Goal: Transaction & Acquisition: Purchase product/service

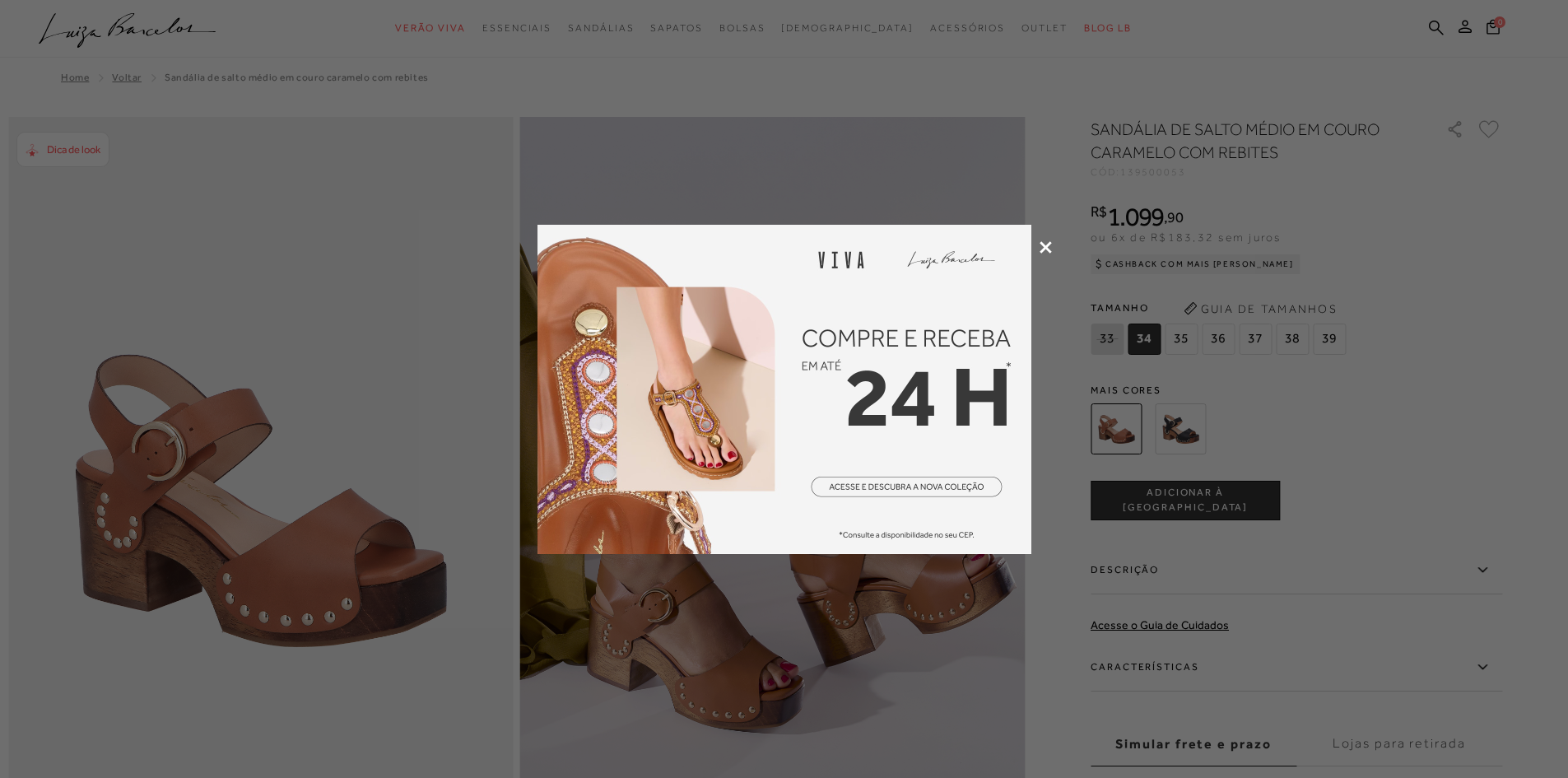
click at [857, 674] on div at bounding box center [784, 389] width 1568 height 778
click at [900, 493] on img at bounding box center [784, 389] width 493 height 329
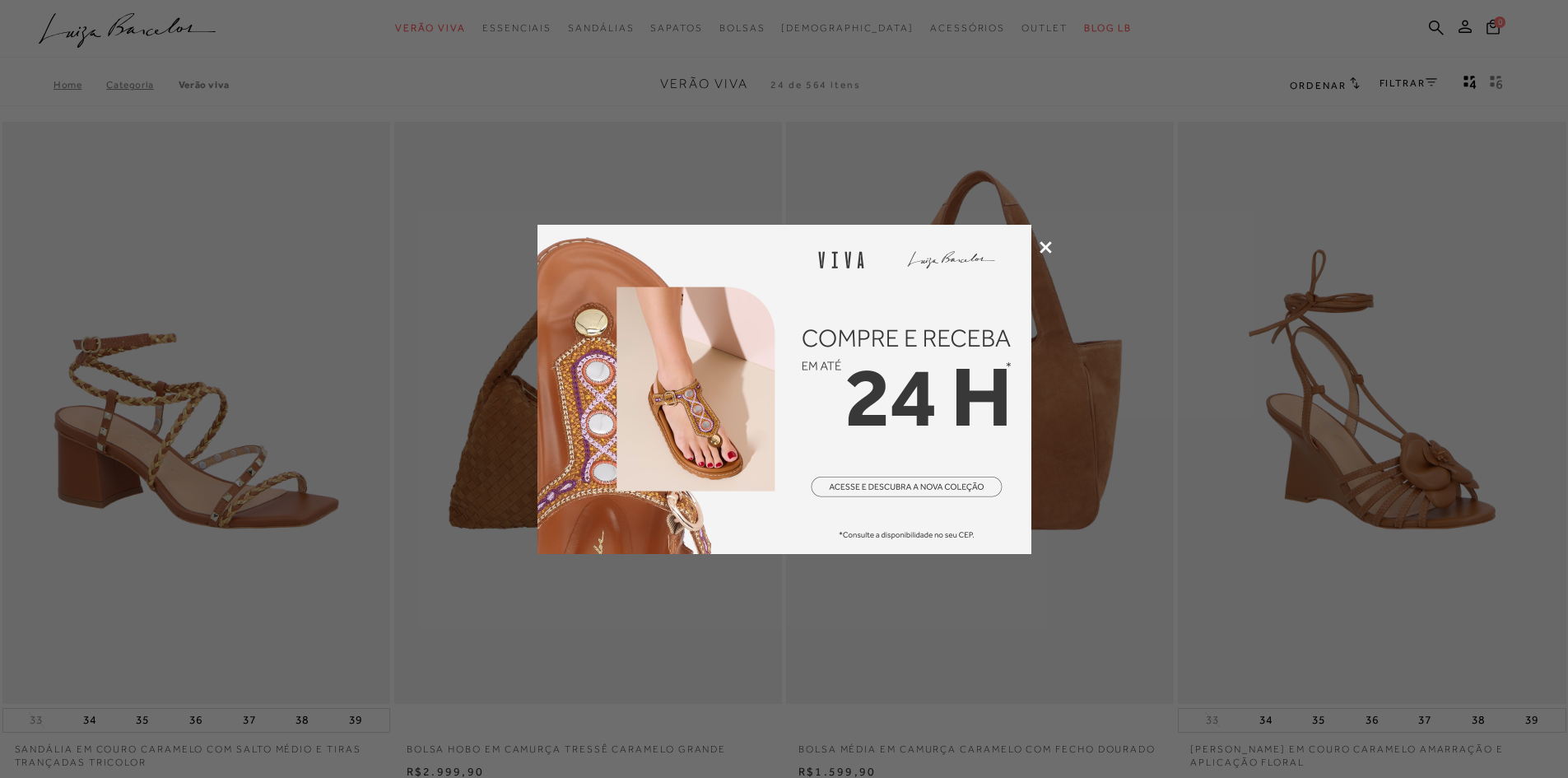
click at [1041, 244] on icon at bounding box center [1045, 247] width 13 height 13
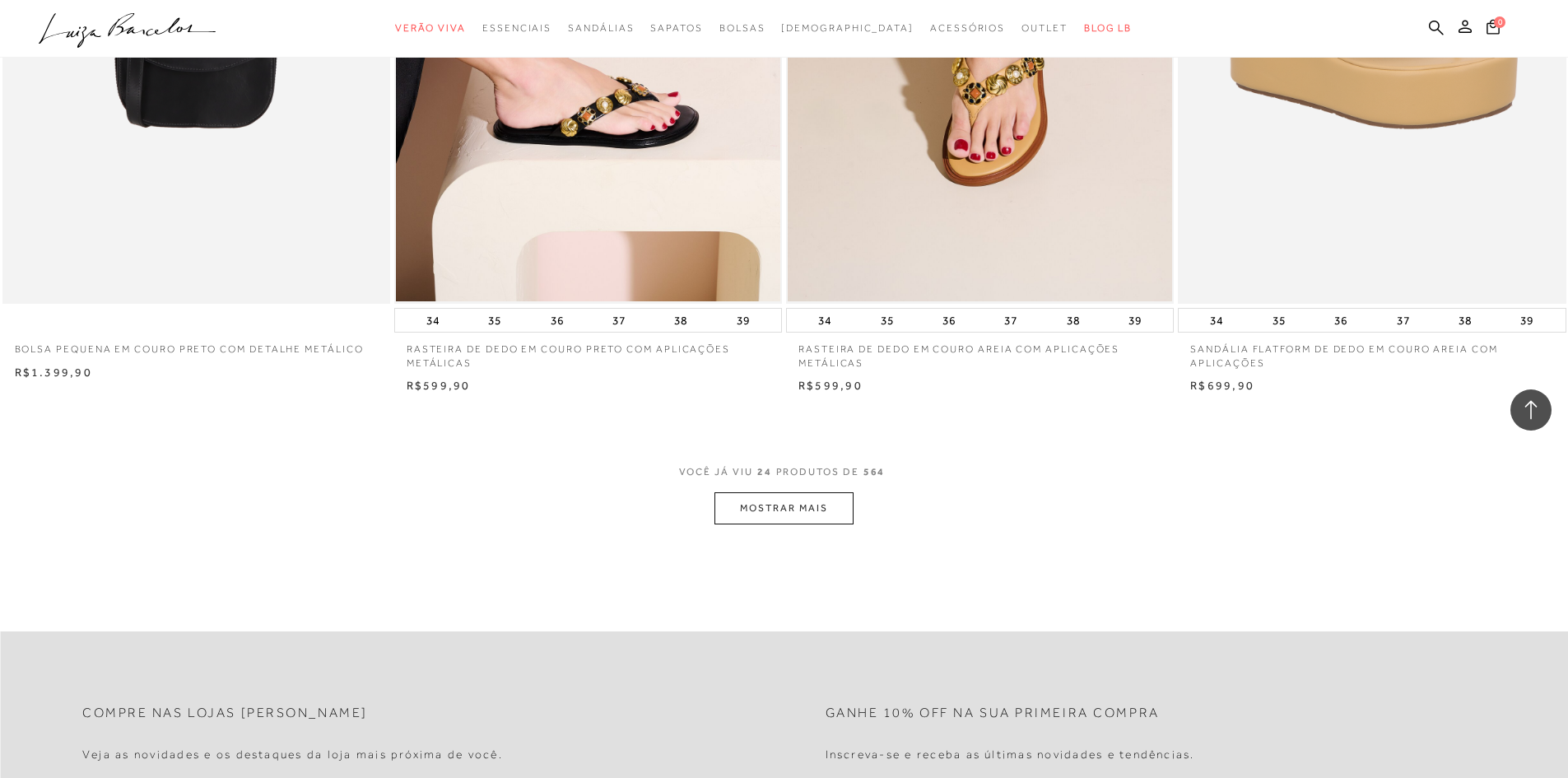
scroll to position [3870, 0]
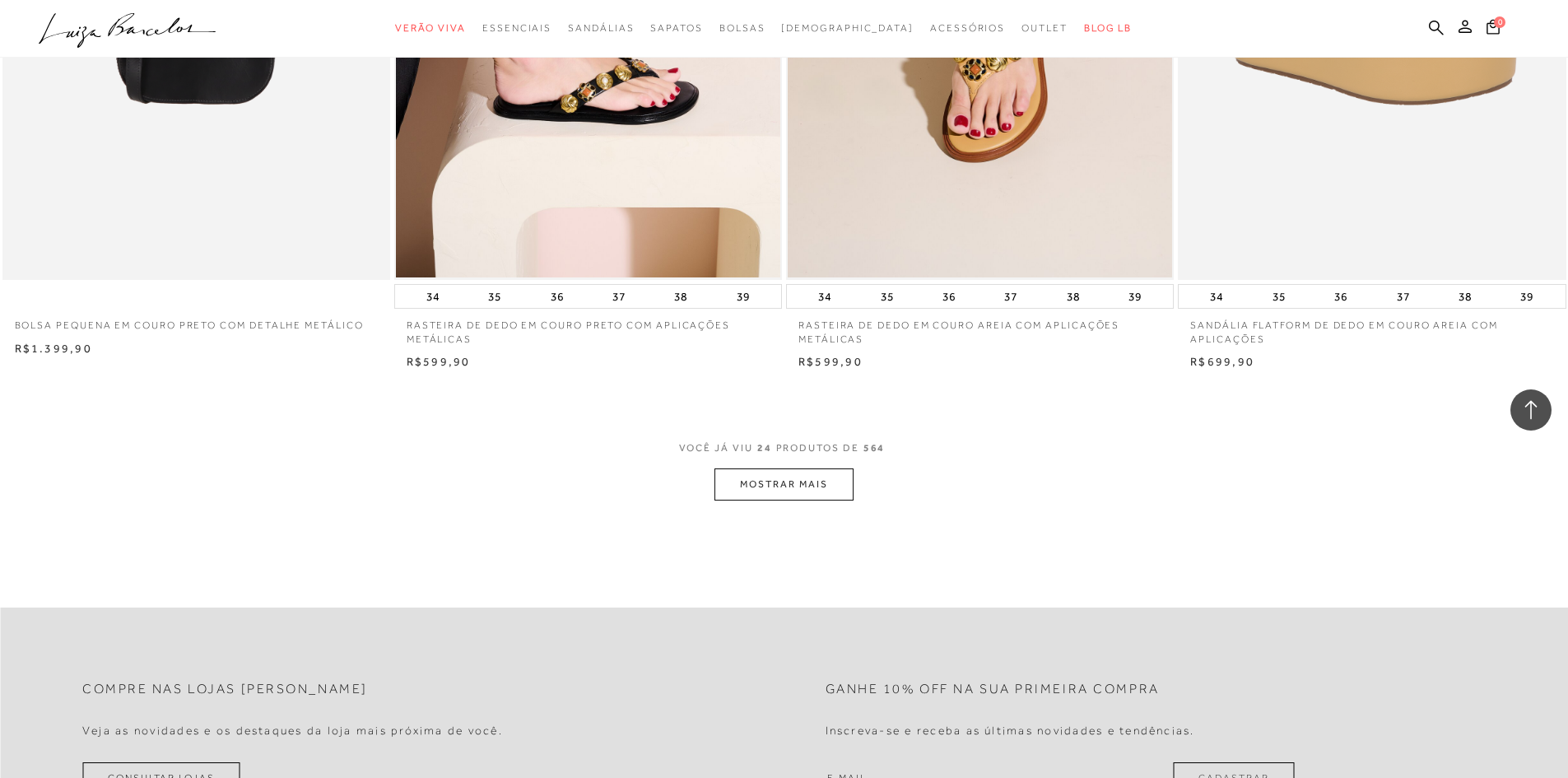
click at [818, 482] on button "MOSTRAR MAIS" at bounding box center [784, 484] width 138 height 32
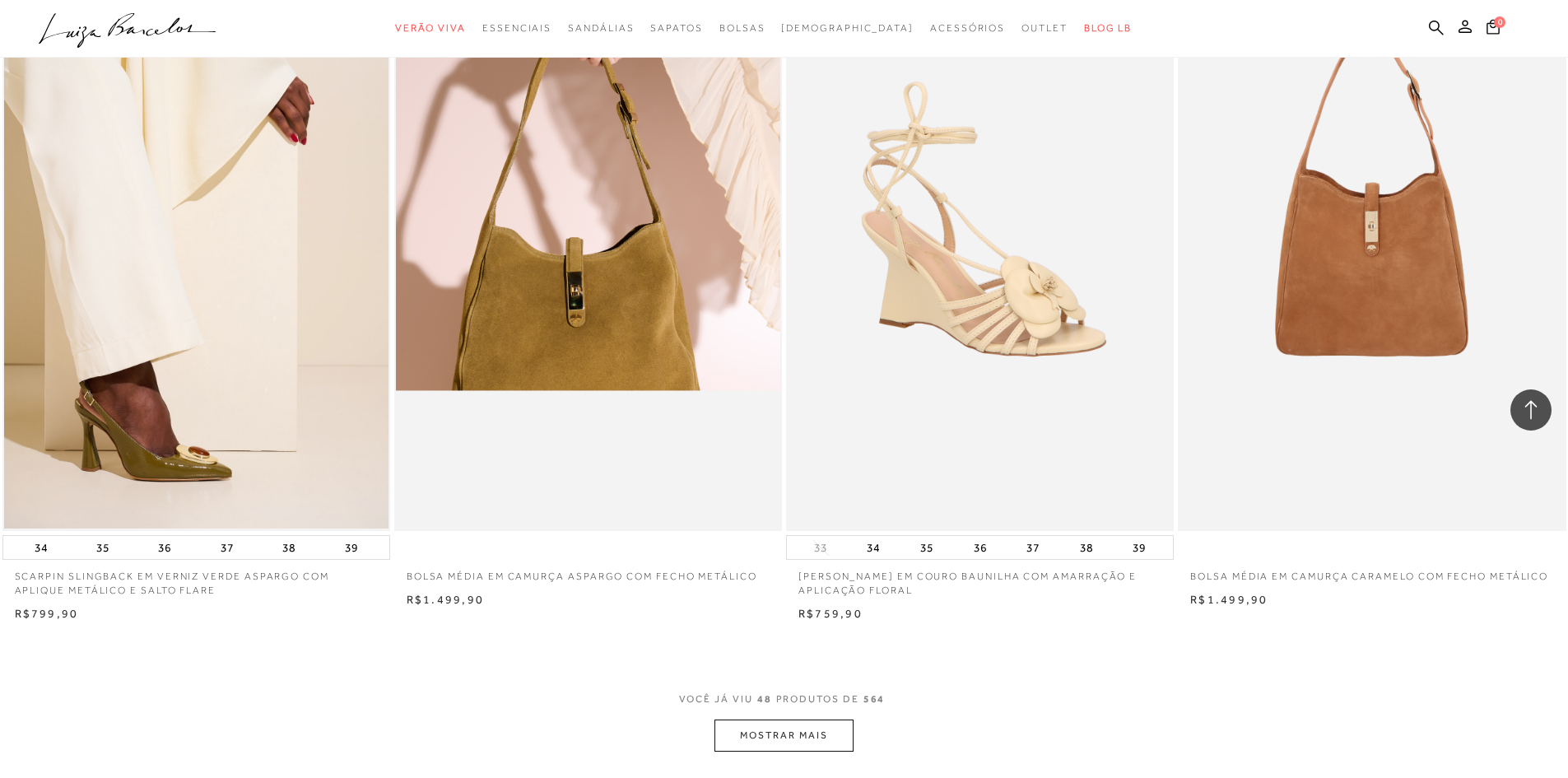
scroll to position [7904, 0]
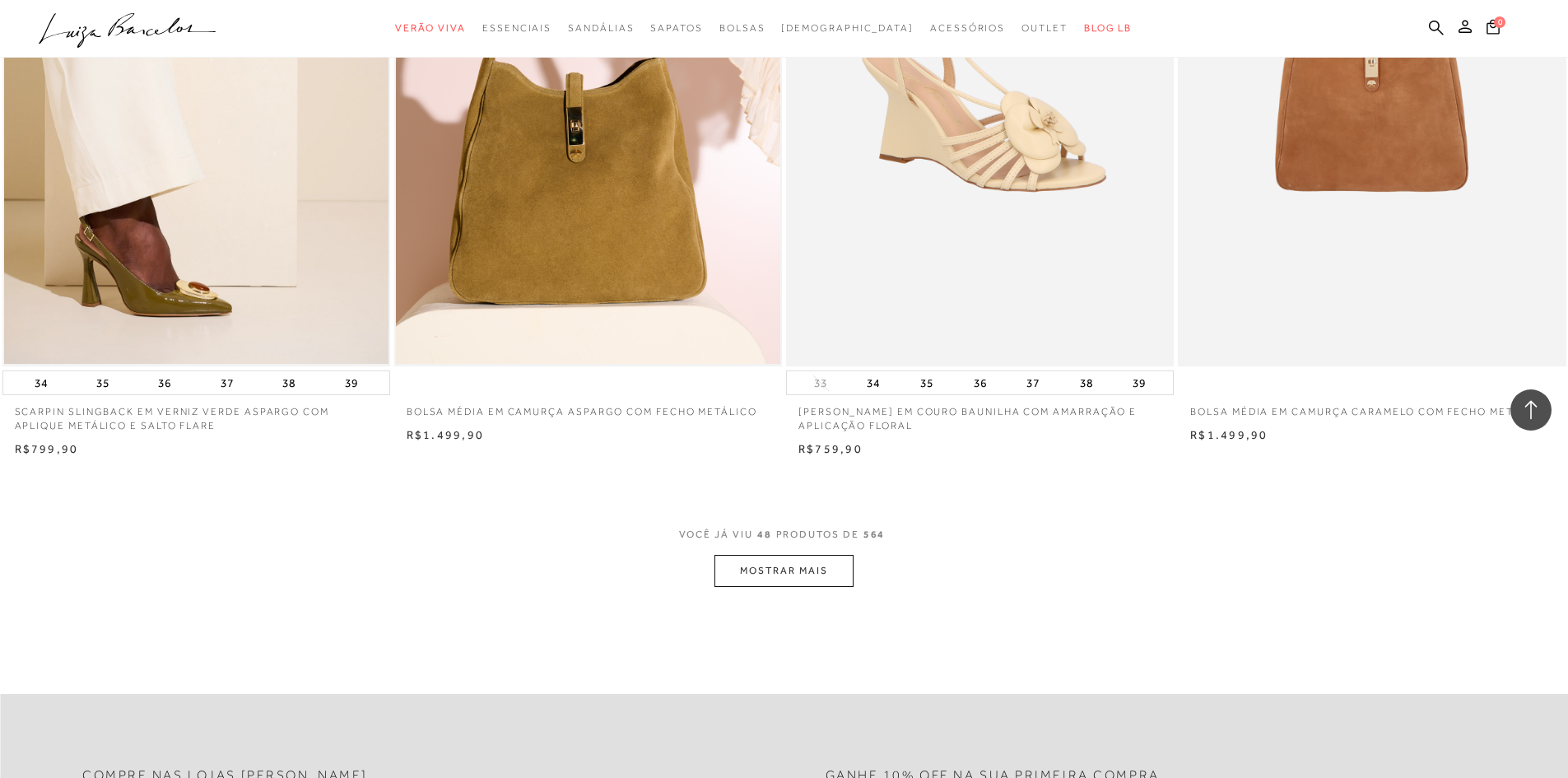
click at [795, 565] on button "MOSTRAR MAIS" at bounding box center [784, 571] width 138 height 32
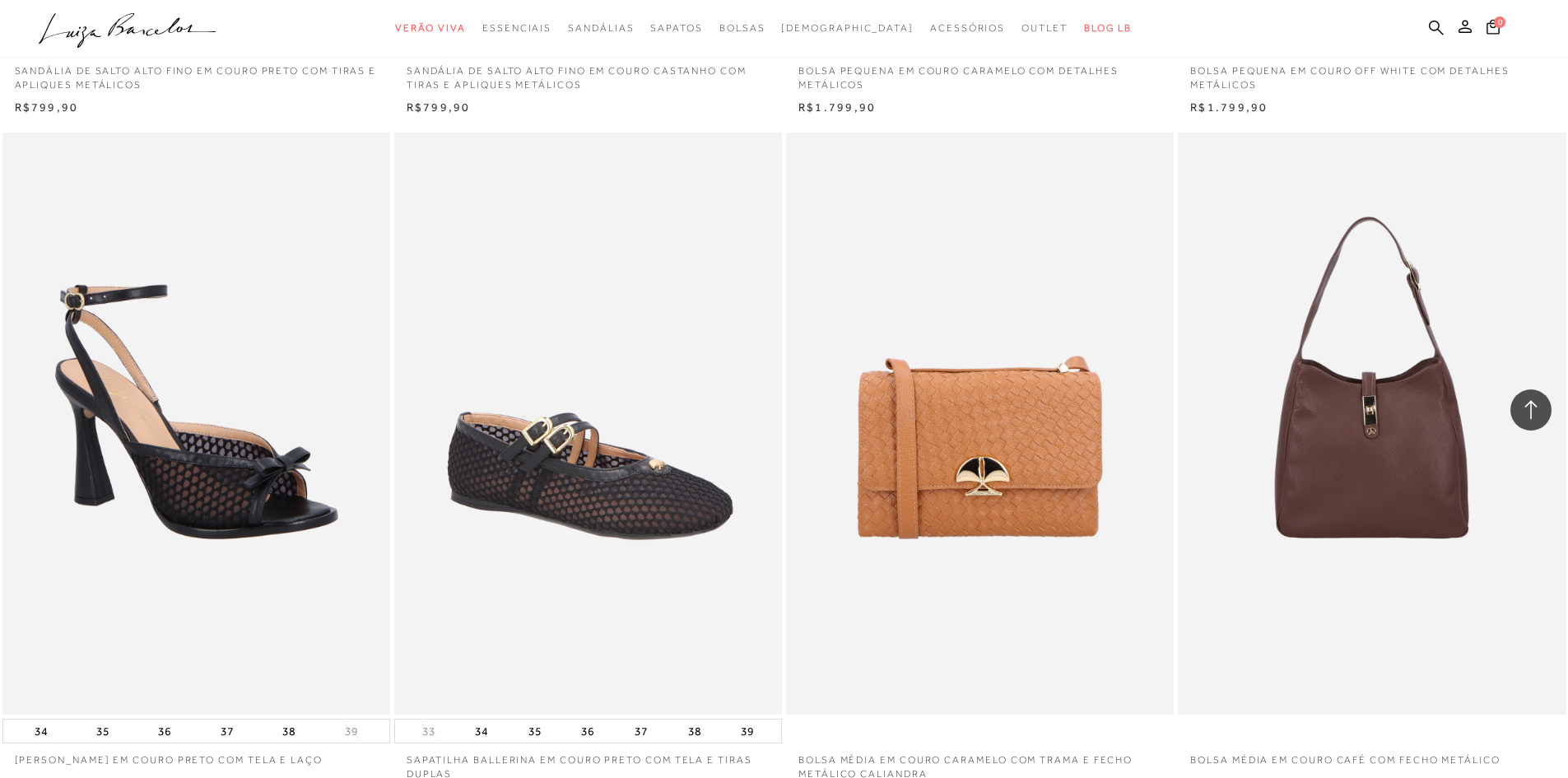
scroll to position [12020, 0]
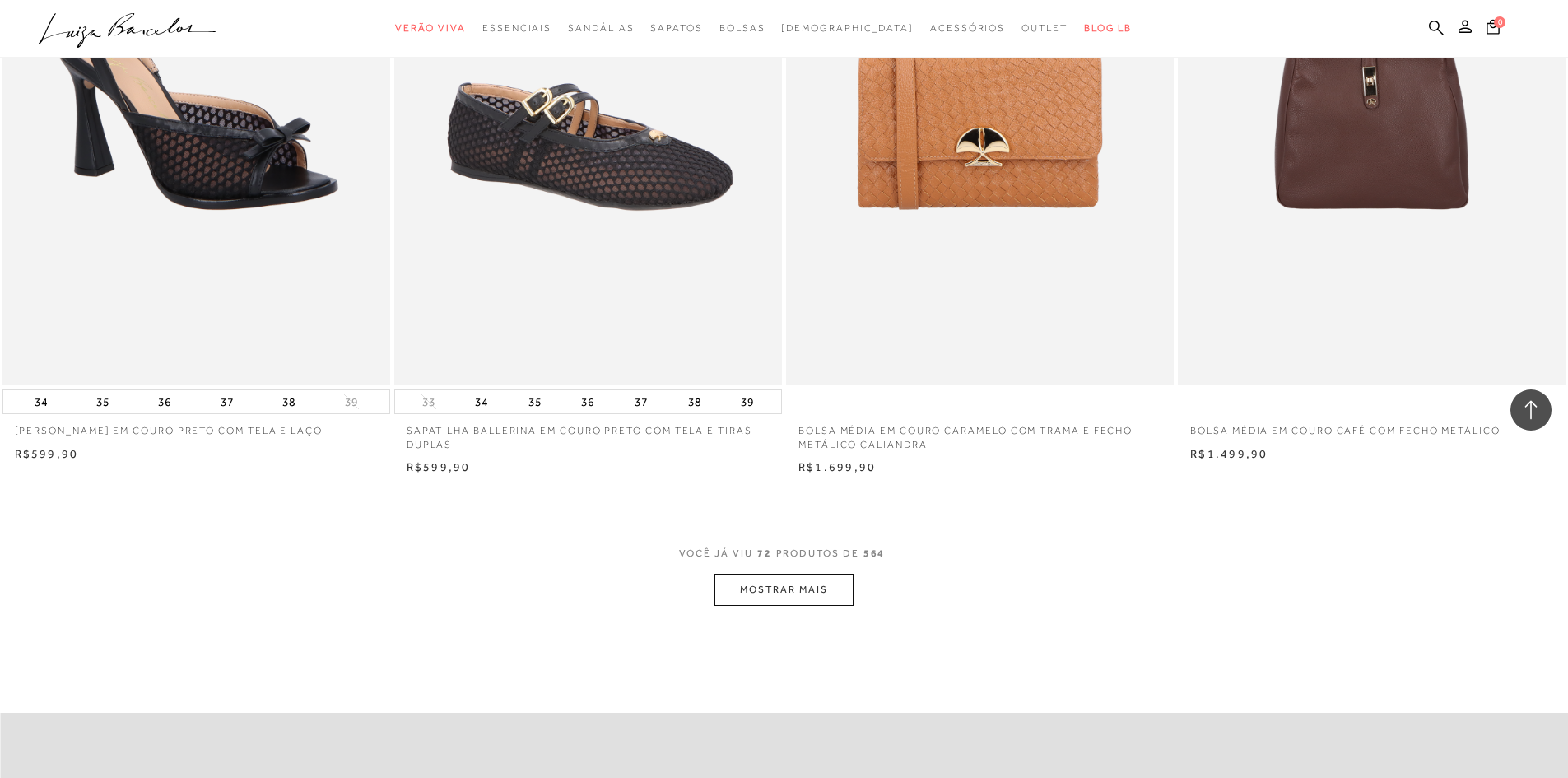
click at [812, 594] on button "MOSTRAR MAIS" at bounding box center [784, 589] width 138 height 32
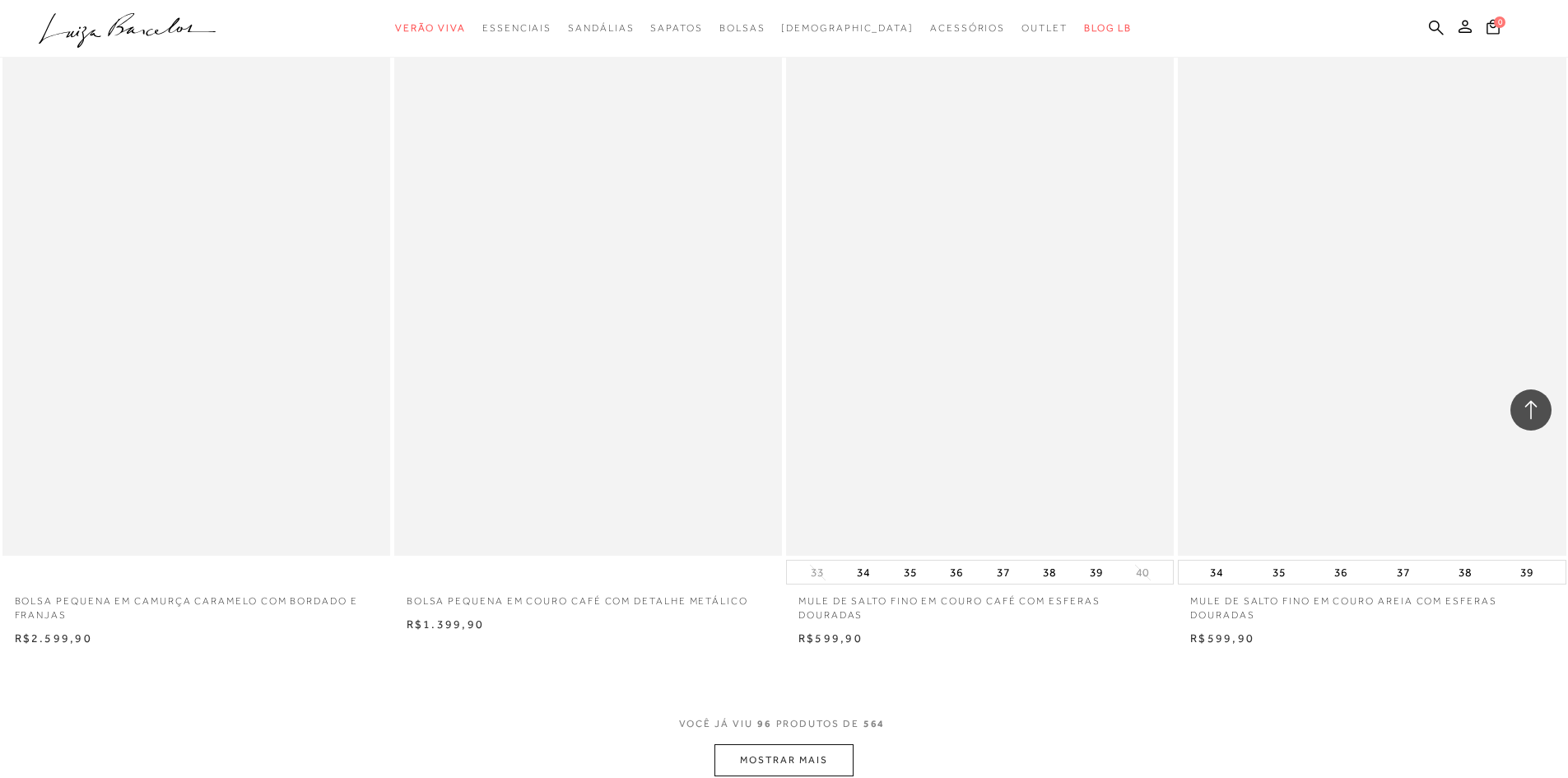
scroll to position [16218, 0]
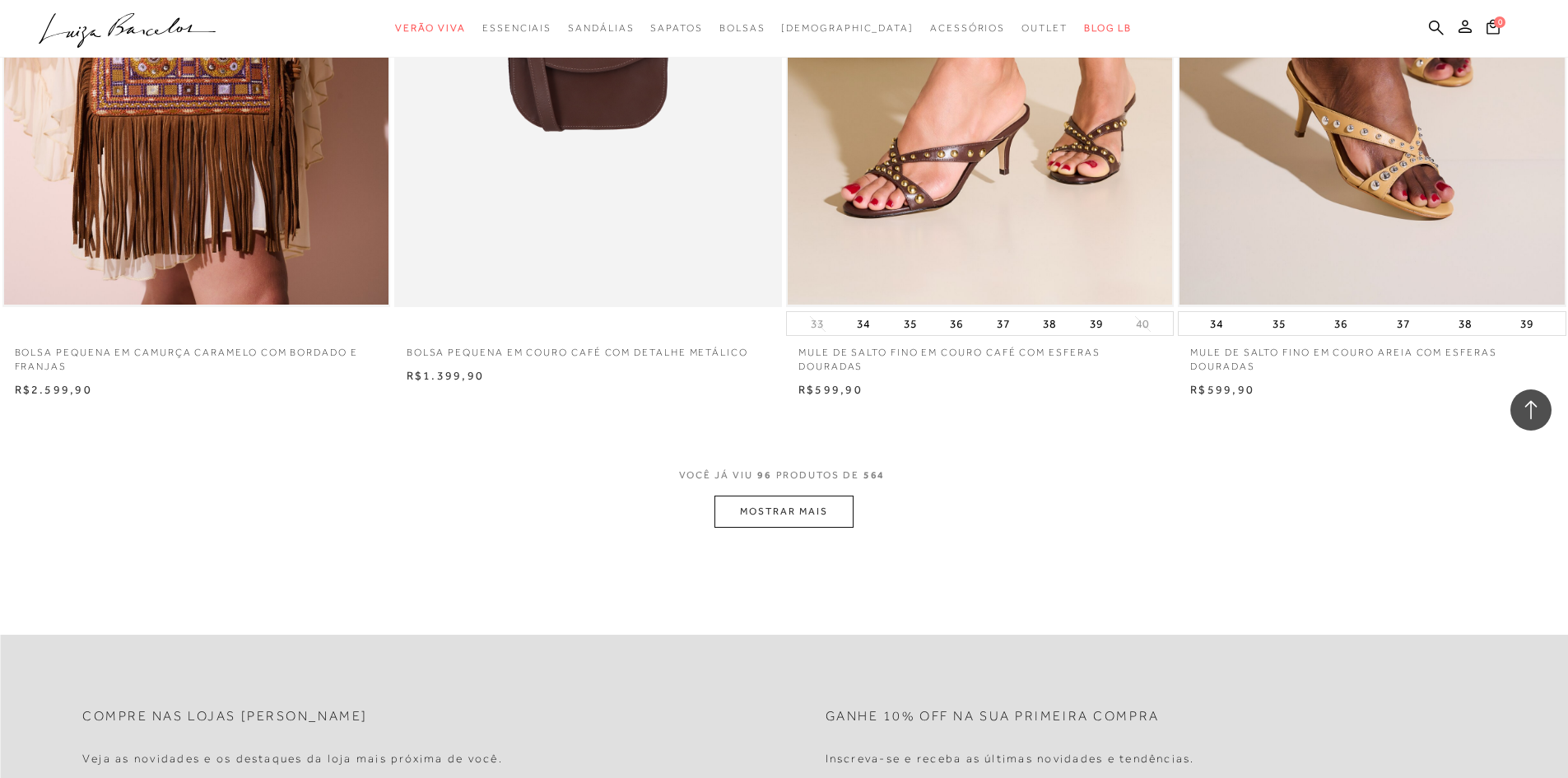
click at [813, 514] on button "MOSTRAR MAIS" at bounding box center [784, 511] width 138 height 32
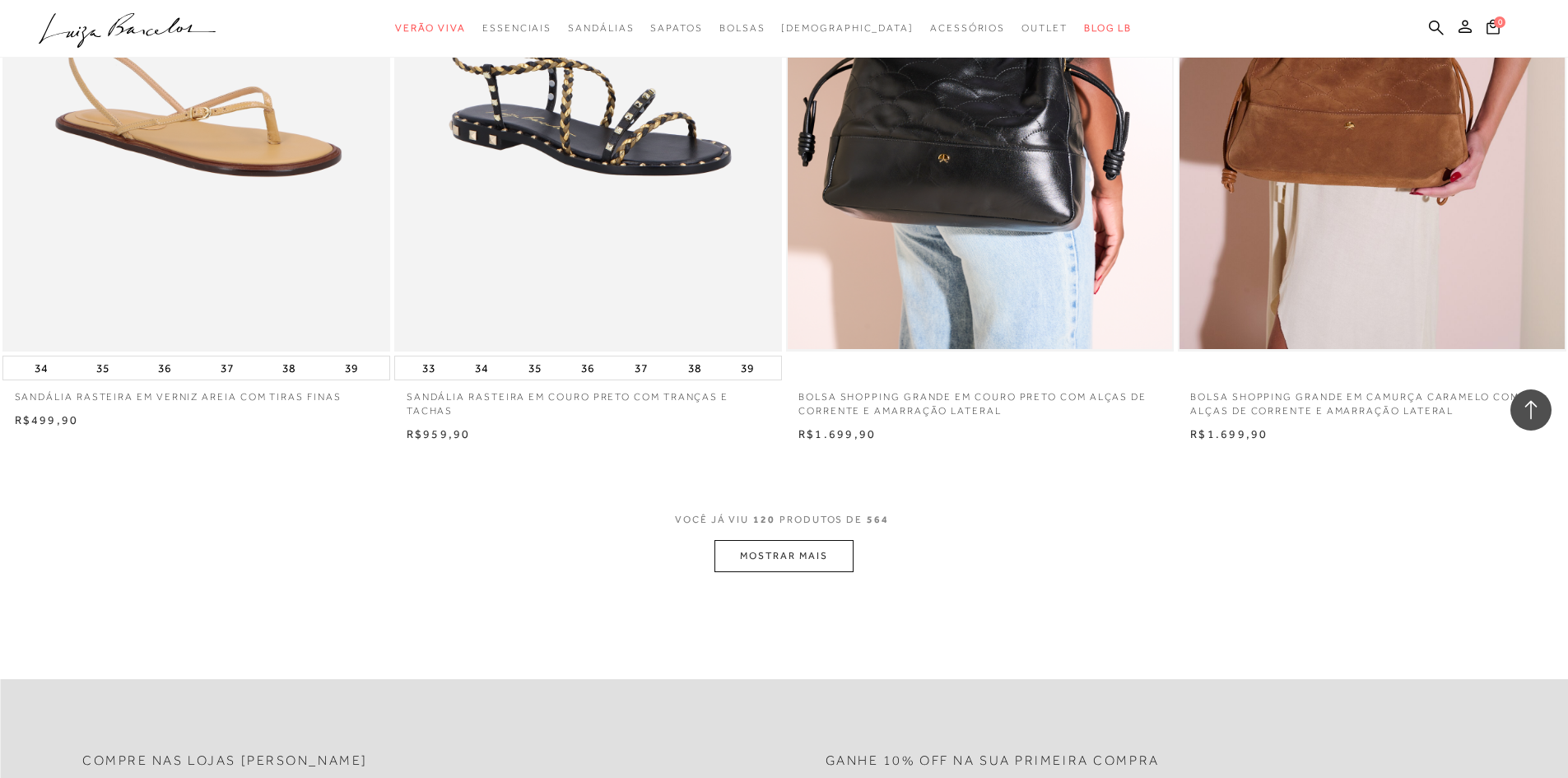
scroll to position [20334, 0]
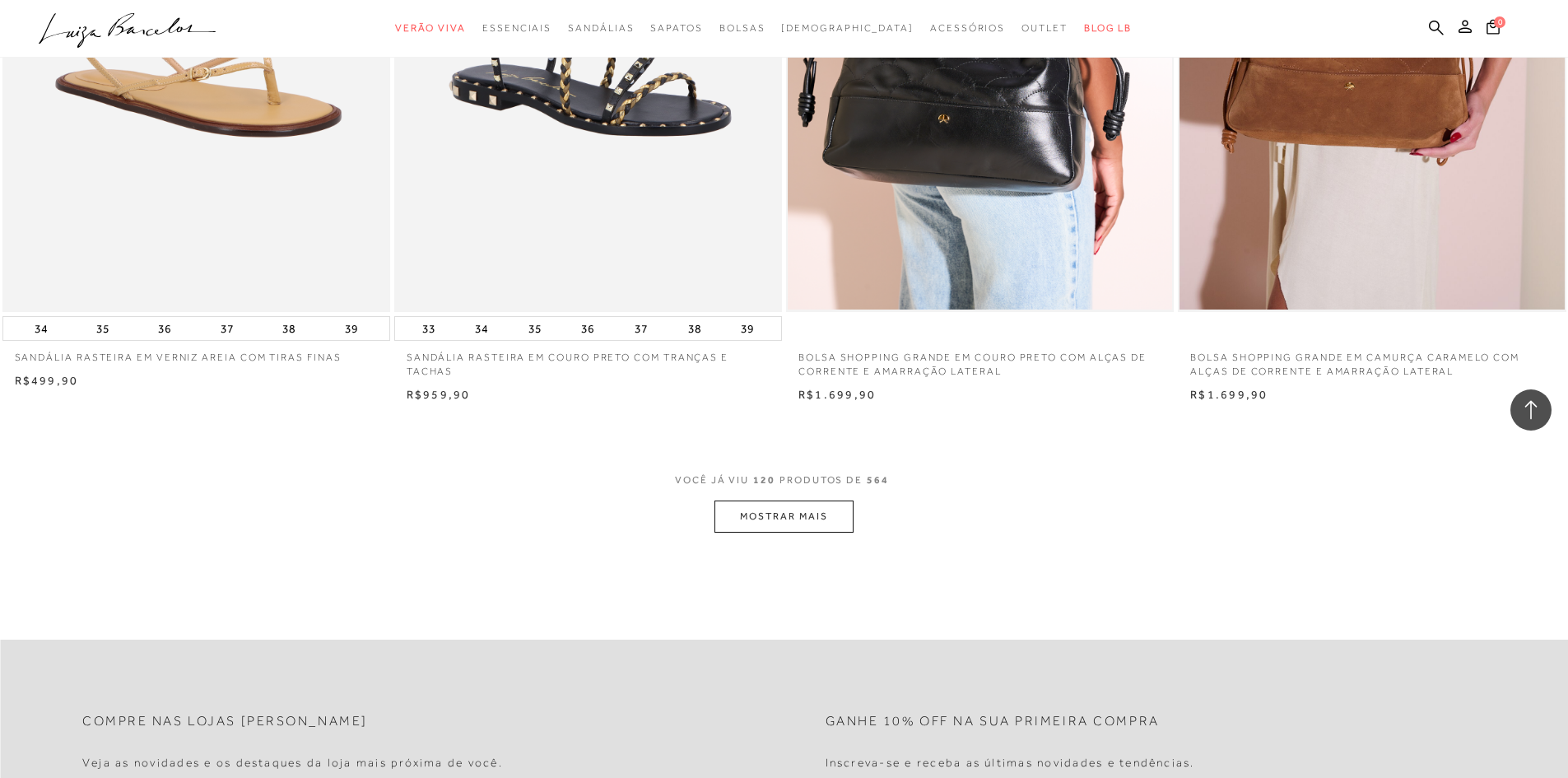
click at [777, 522] on button "MOSTRAR MAIS" at bounding box center [784, 516] width 138 height 32
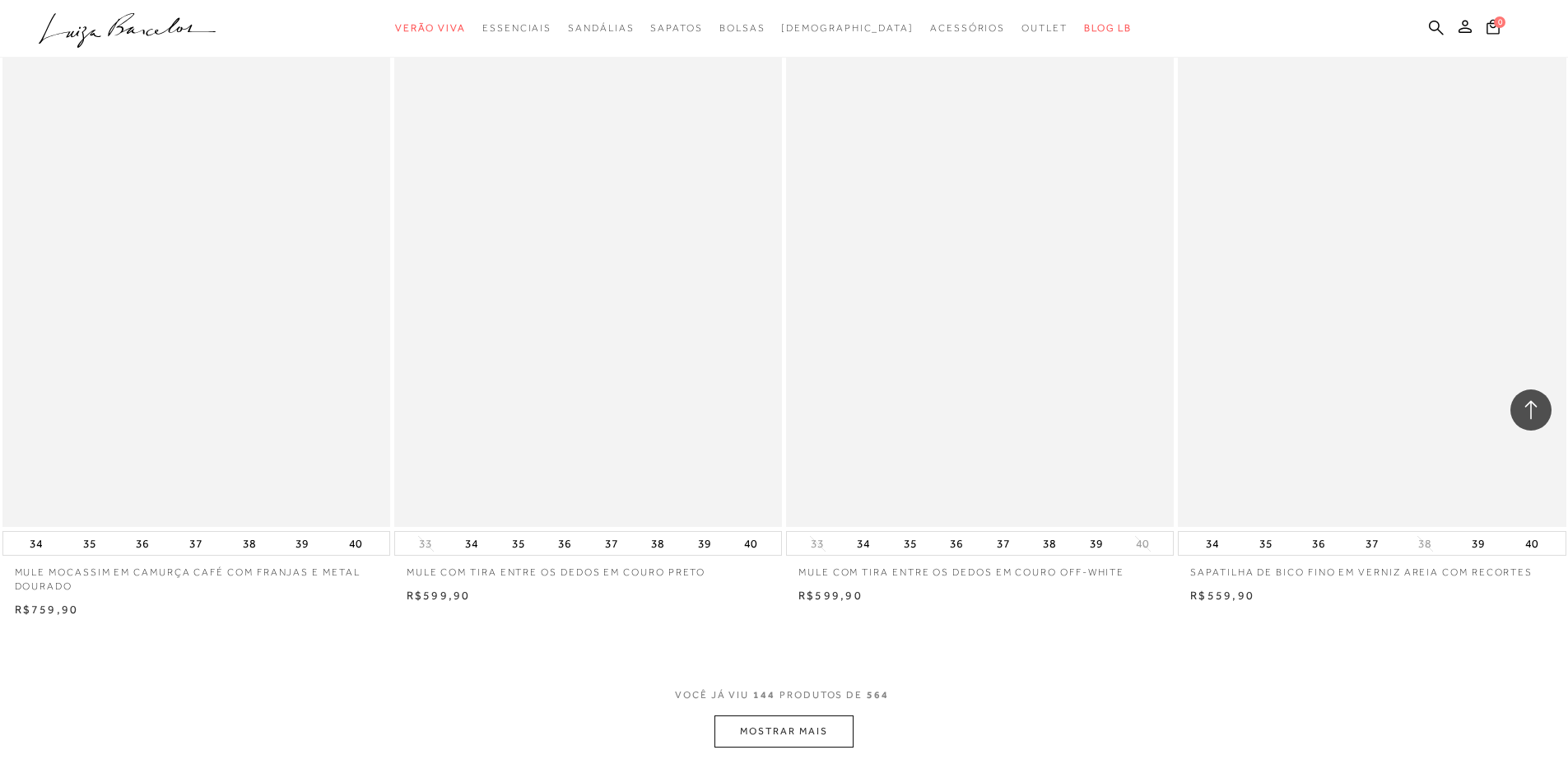
scroll to position [24533, 0]
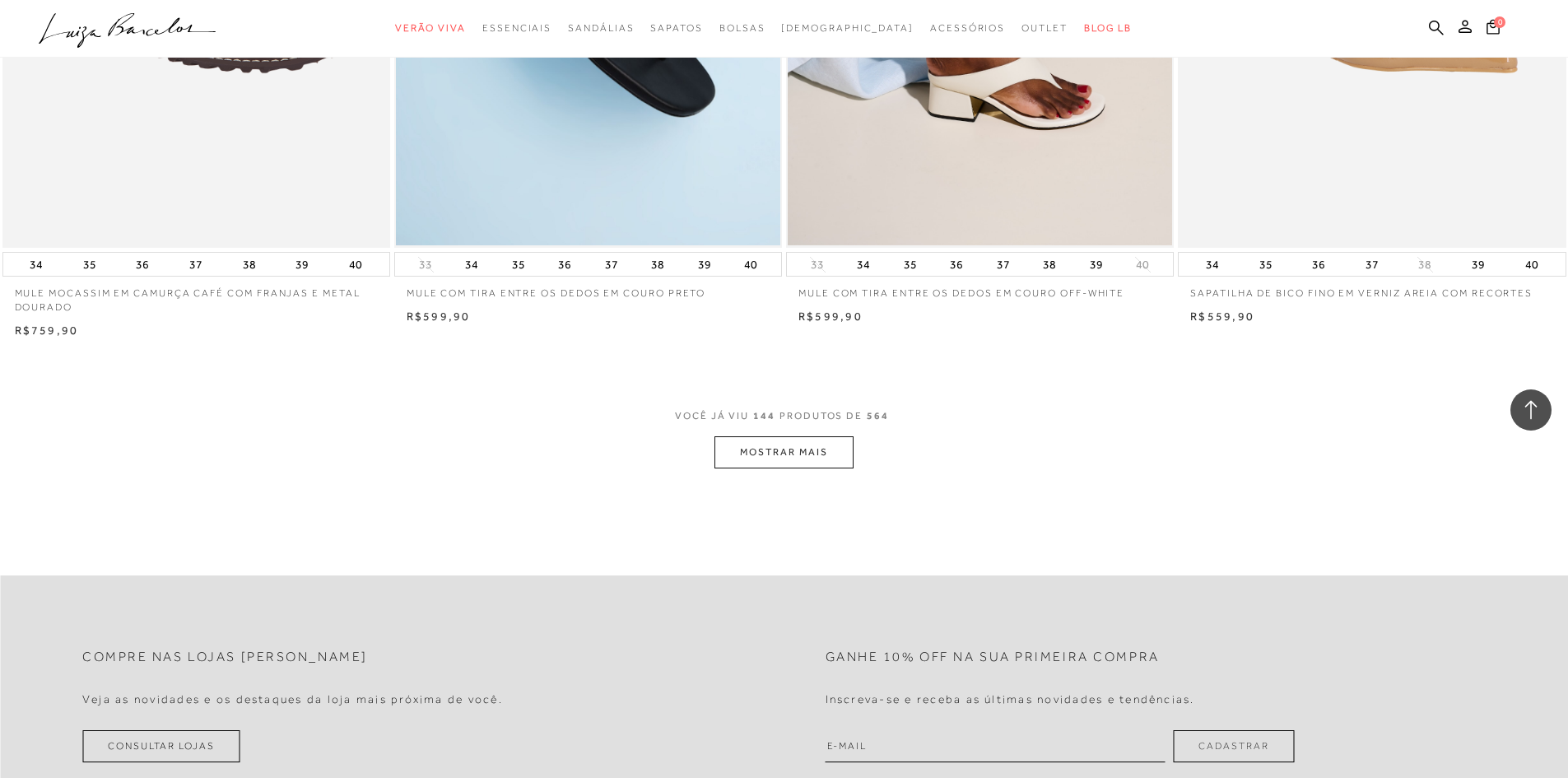
click at [764, 449] on button "MOSTRAR MAIS" at bounding box center [784, 452] width 138 height 32
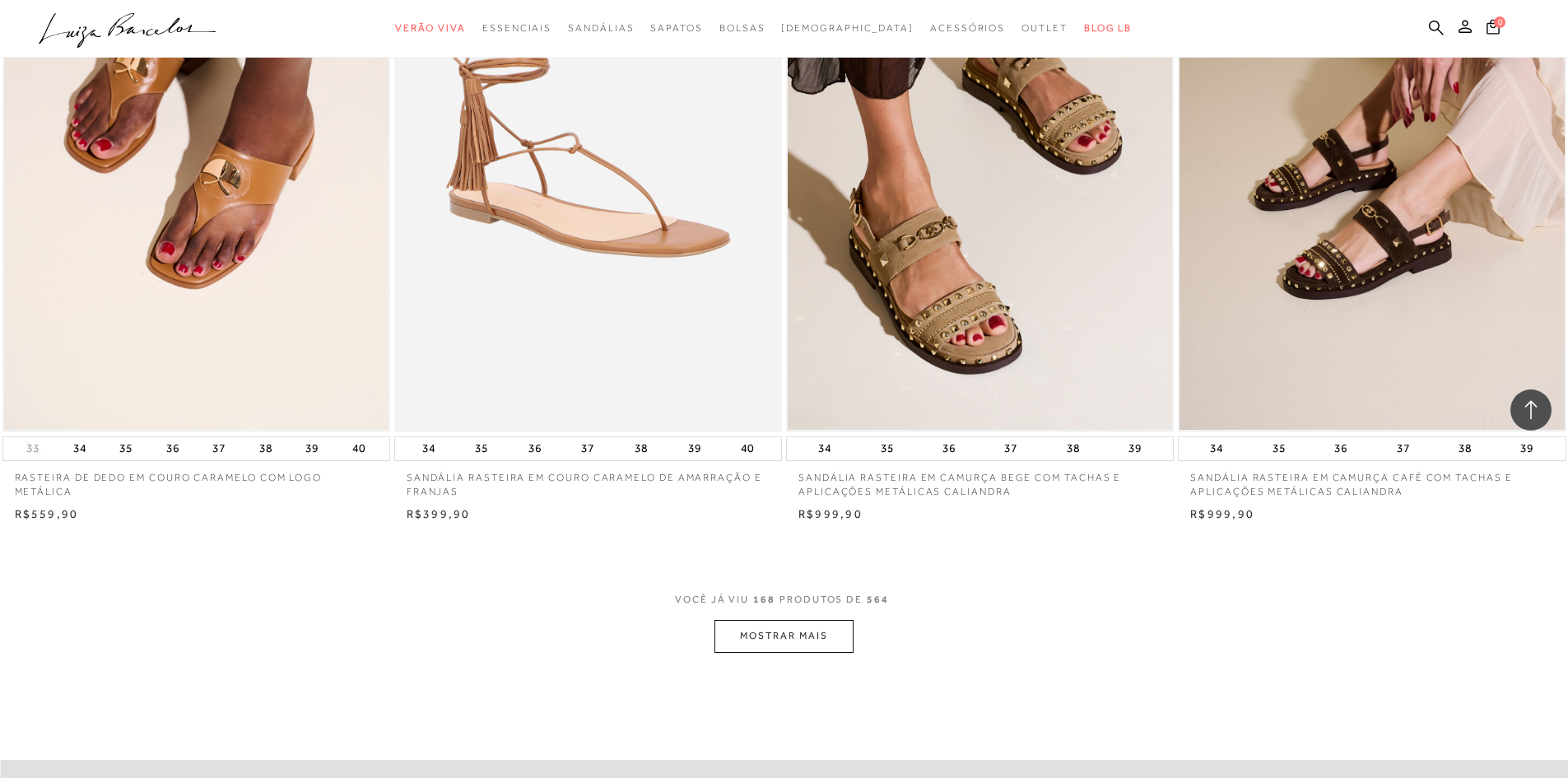
scroll to position [28485, 0]
click at [778, 643] on button "MOSTRAR MAIS" at bounding box center [784, 635] width 138 height 32
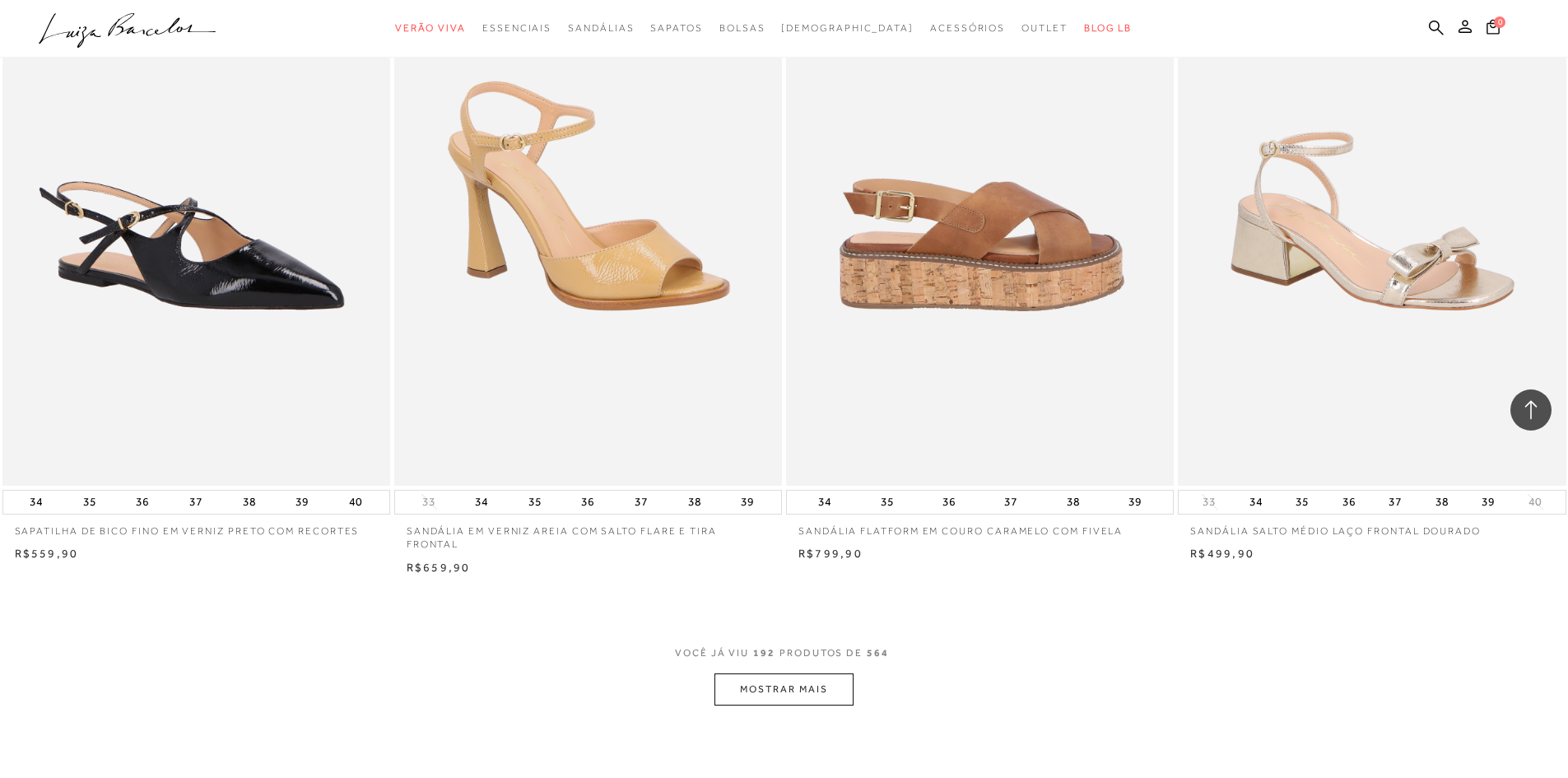
scroll to position [32683, 0]
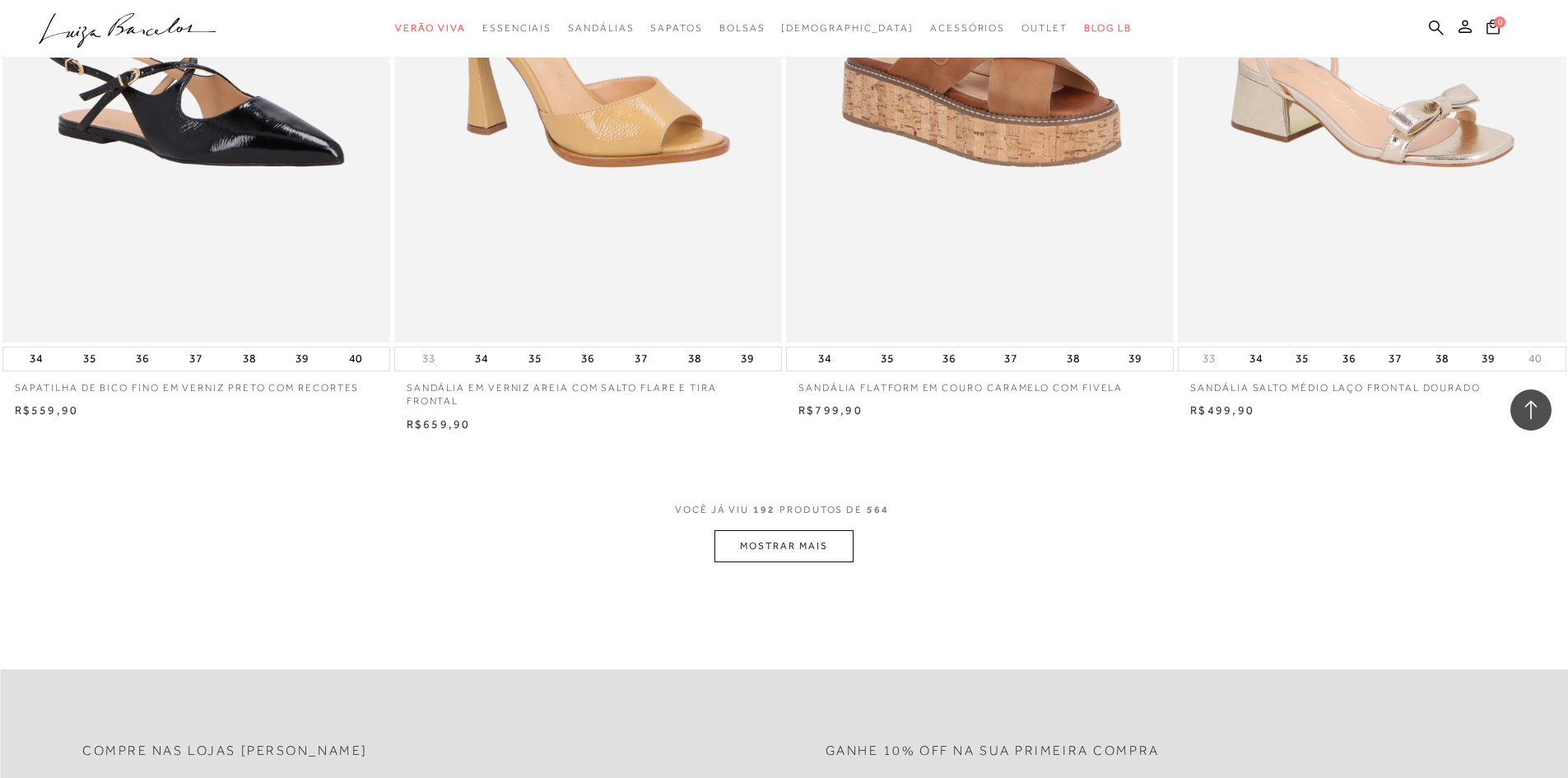
click at [775, 558] on button "MOSTRAR MAIS" at bounding box center [784, 545] width 138 height 32
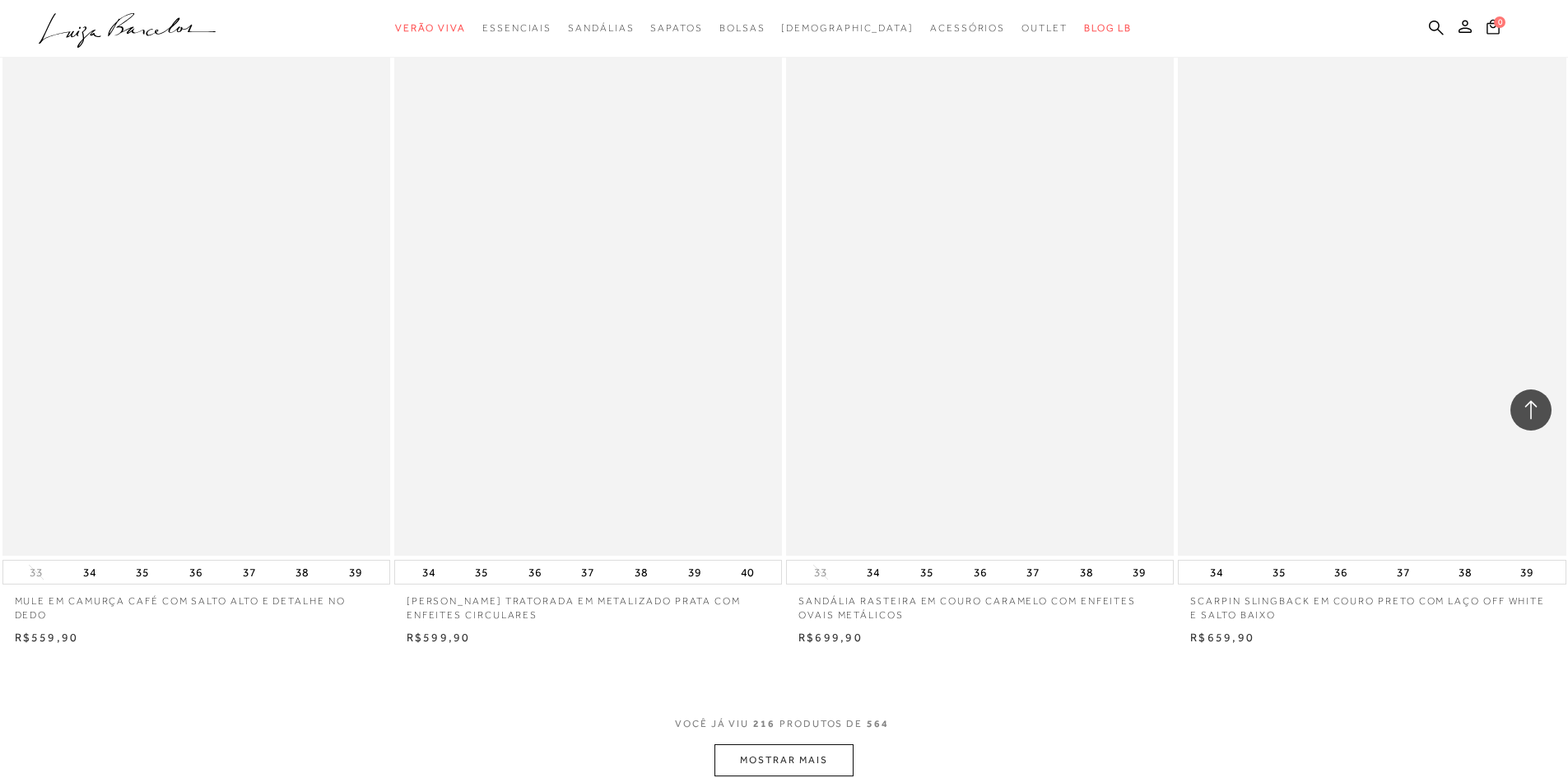
scroll to position [36746, 0]
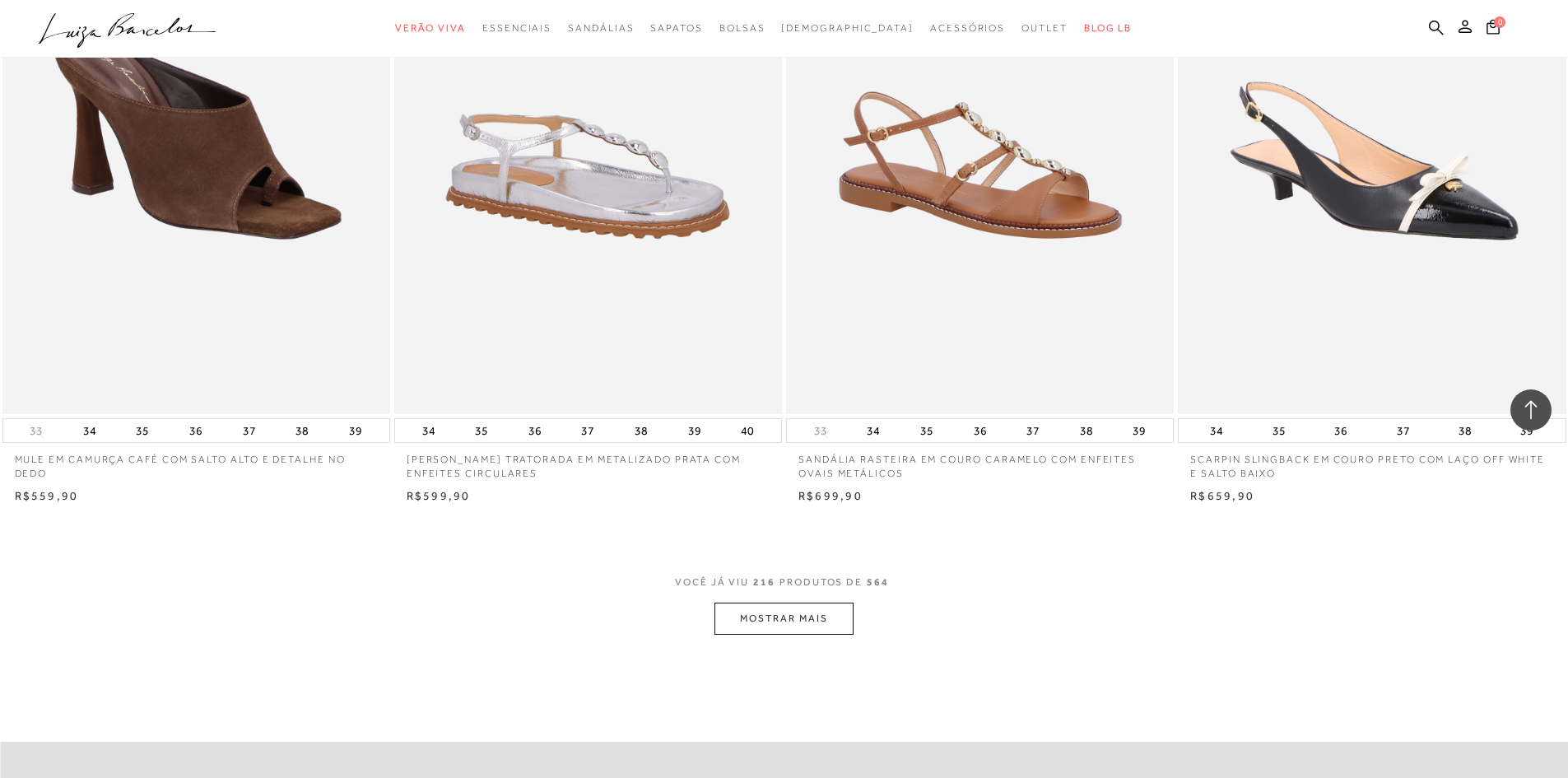
click at [764, 626] on button "MOSTRAR MAIS" at bounding box center [784, 618] width 138 height 32
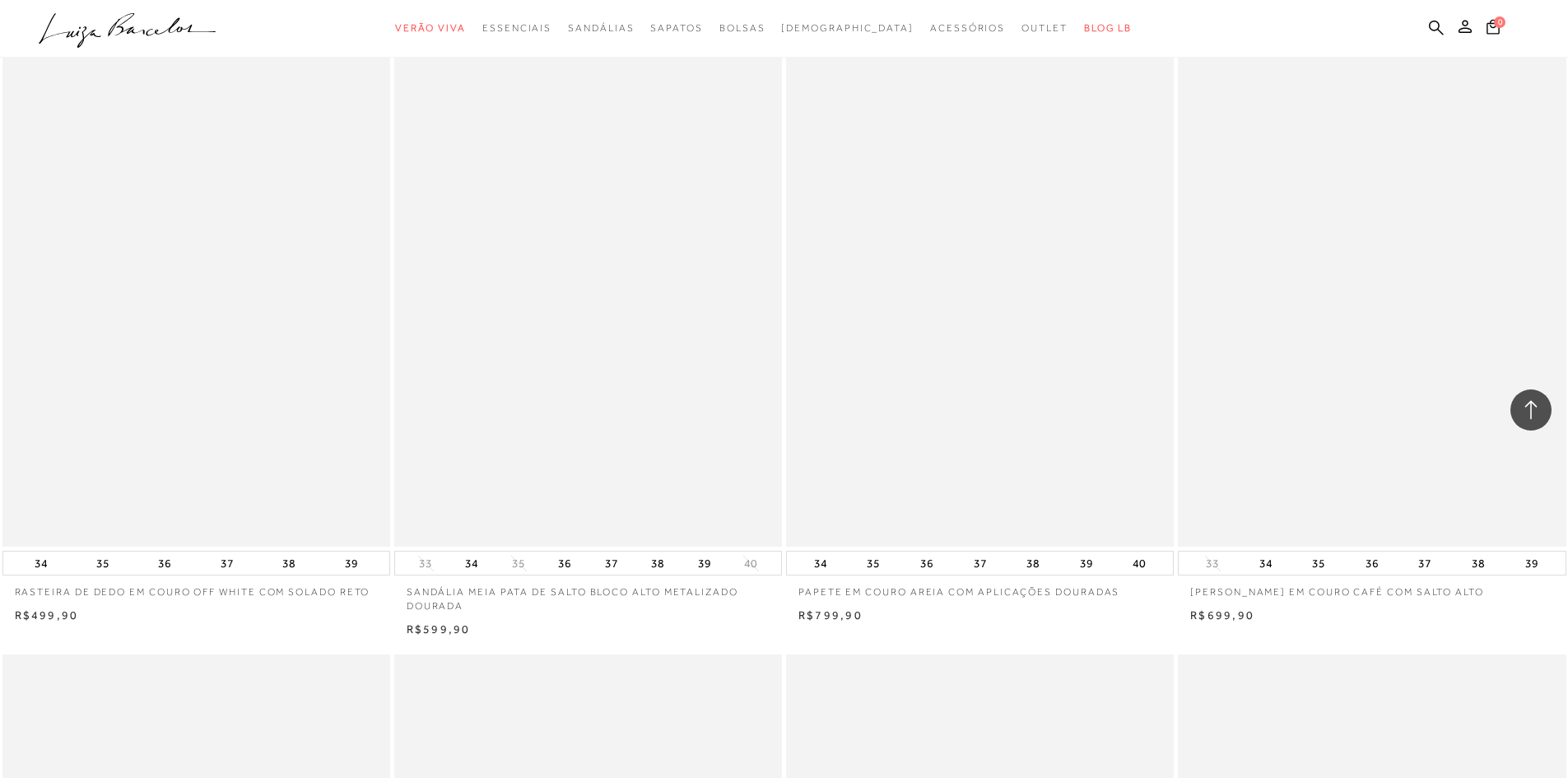
scroll to position [40039, 0]
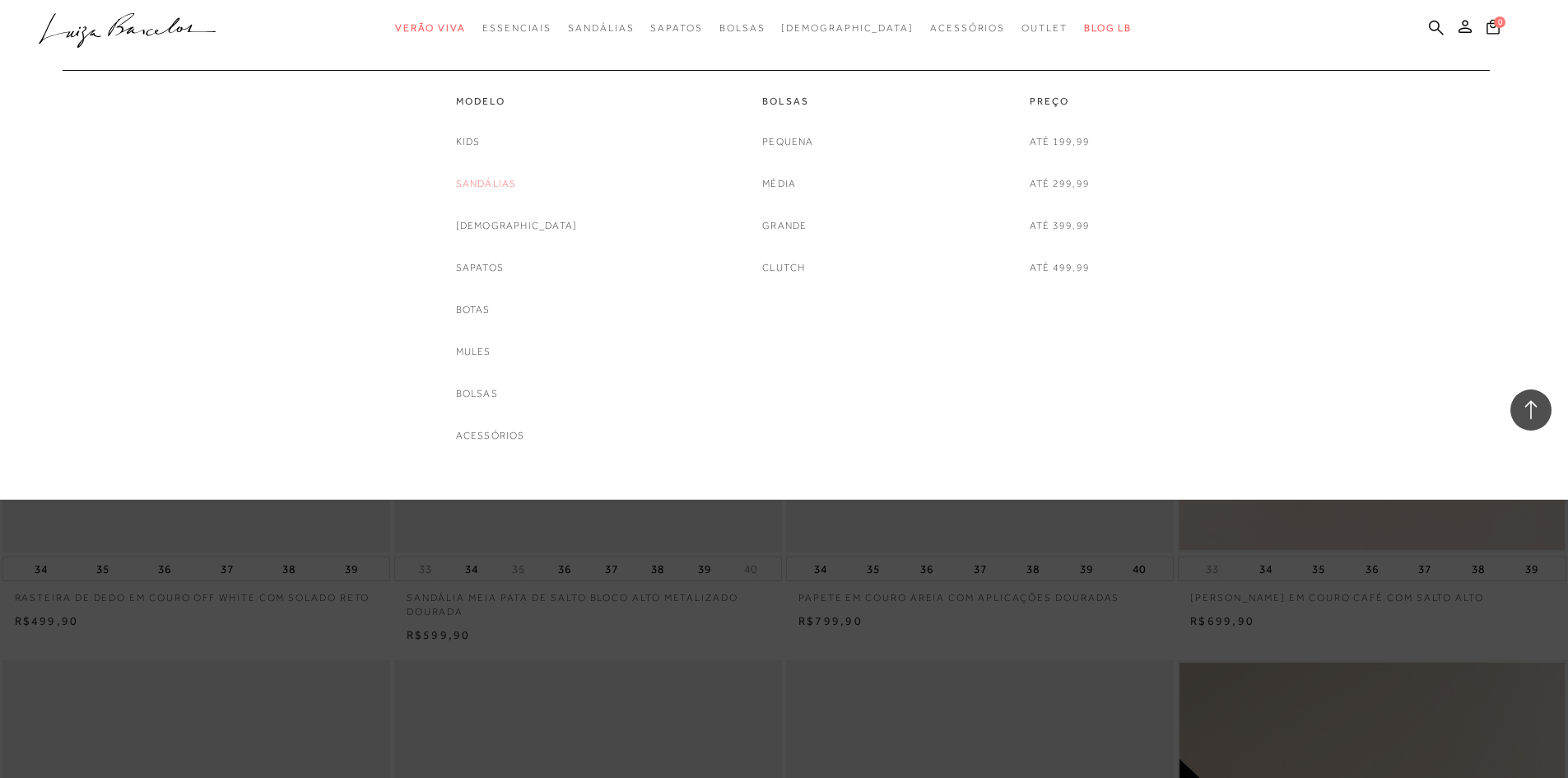
click at [503, 180] on link "Sandálias" at bounding box center [486, 184] width 61 height 18
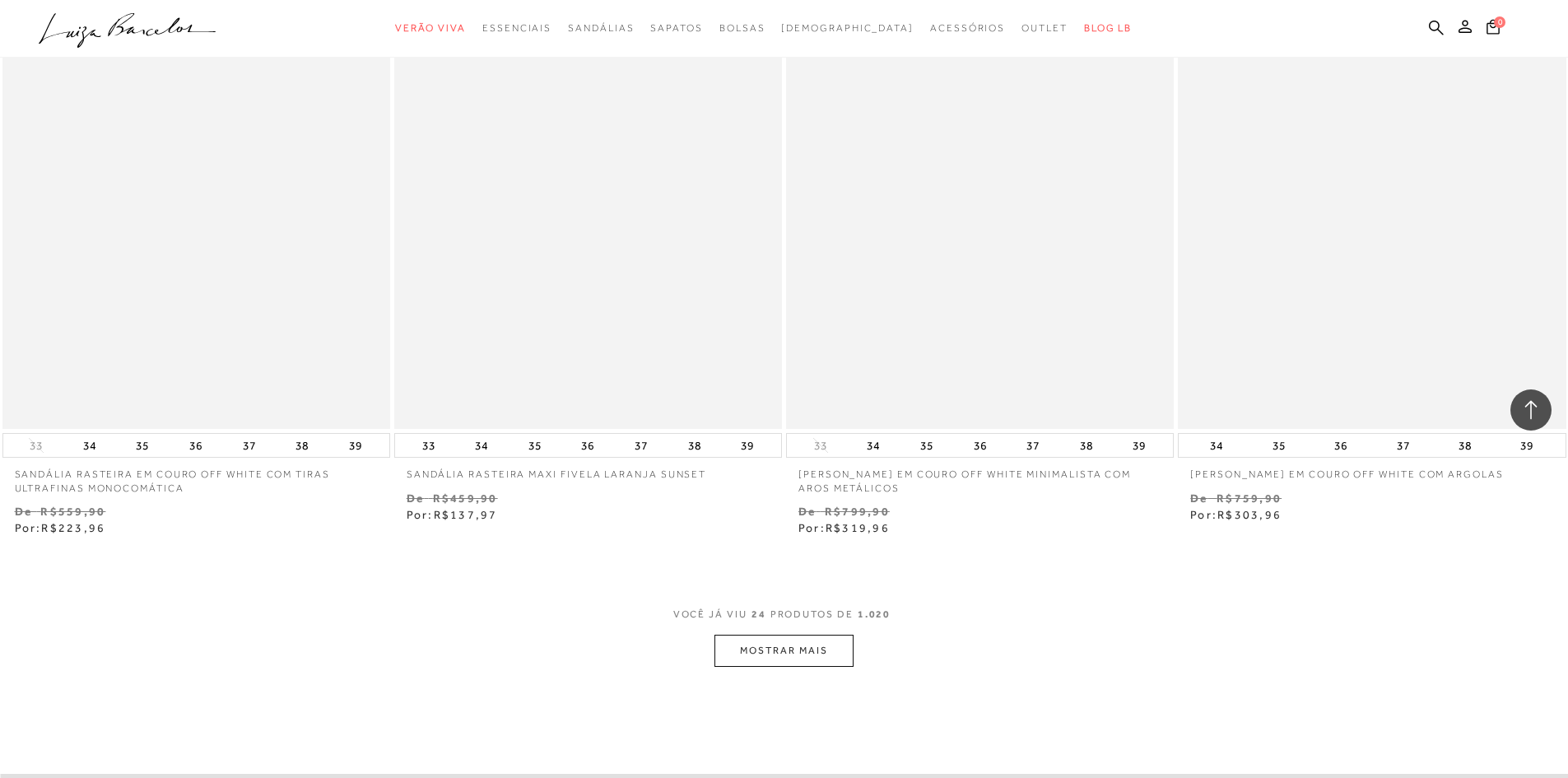
scroll to position [3951, 0]
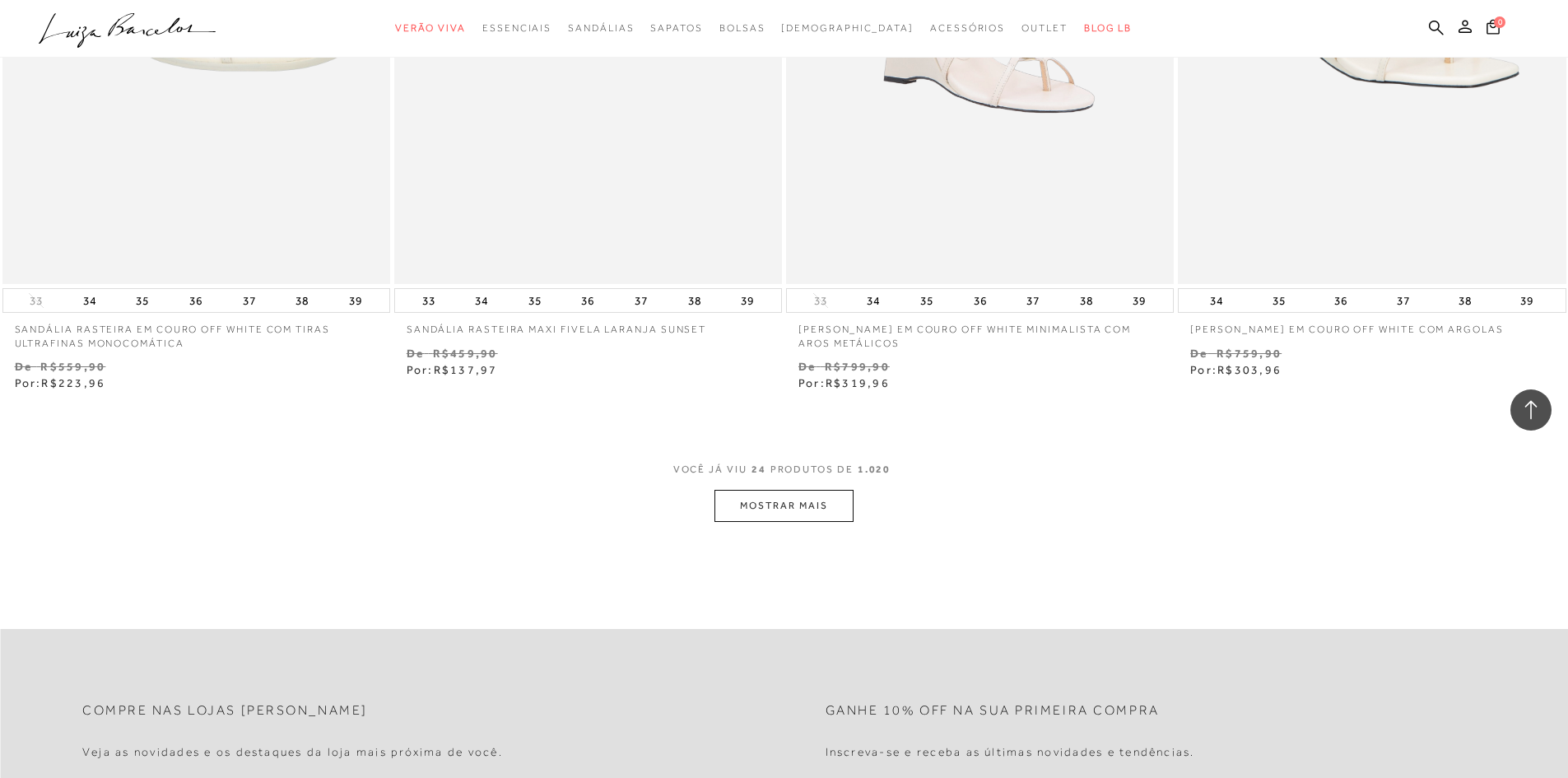
click at [801, 501] on button "MOSTRAR MAIS" at bounding box center [784, 505] width 138 height 32
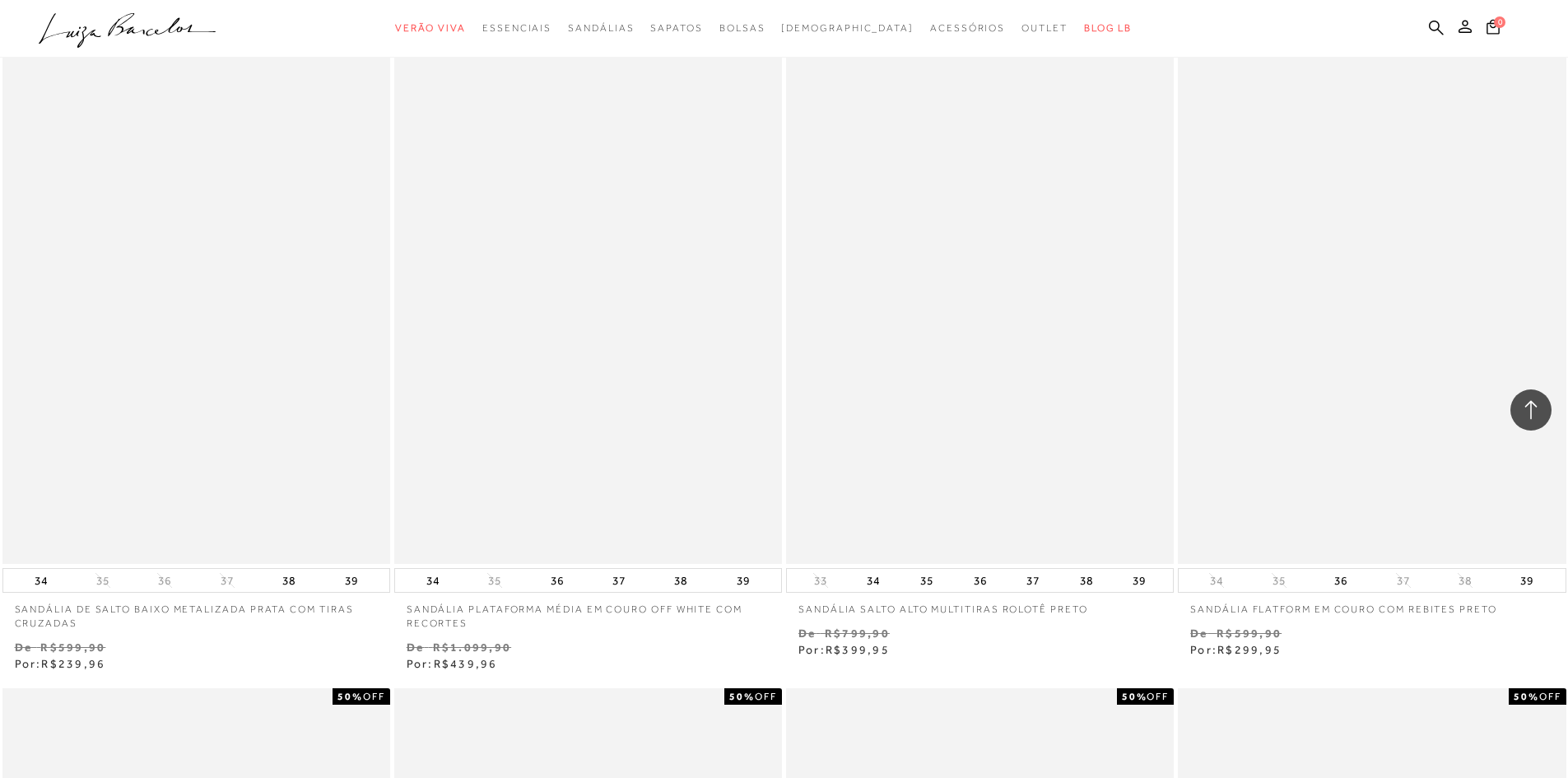
scroll to position [6503, 0]
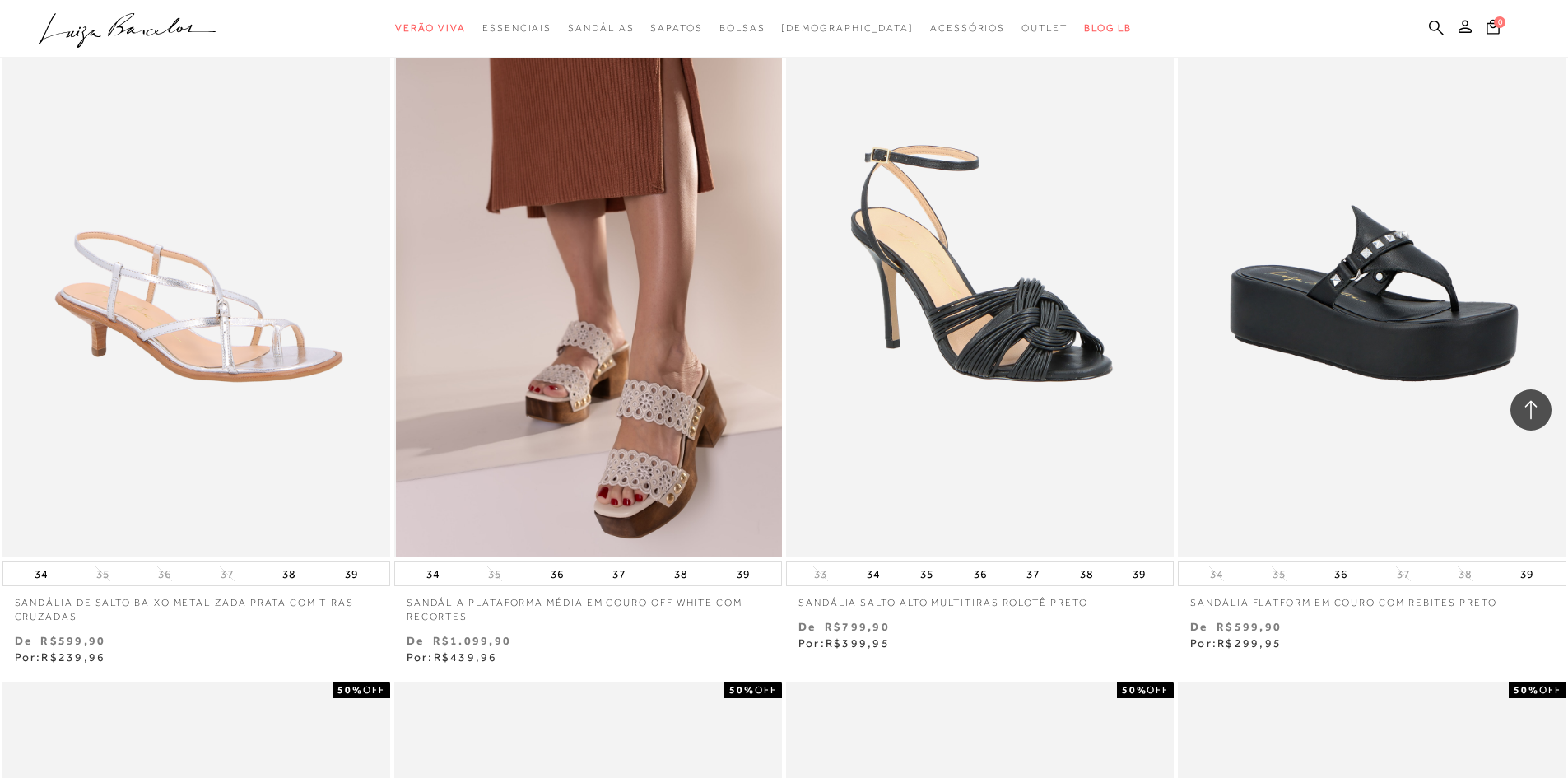
click at [590, 241] on img at bounding box center [589, 267] width 386 height 582
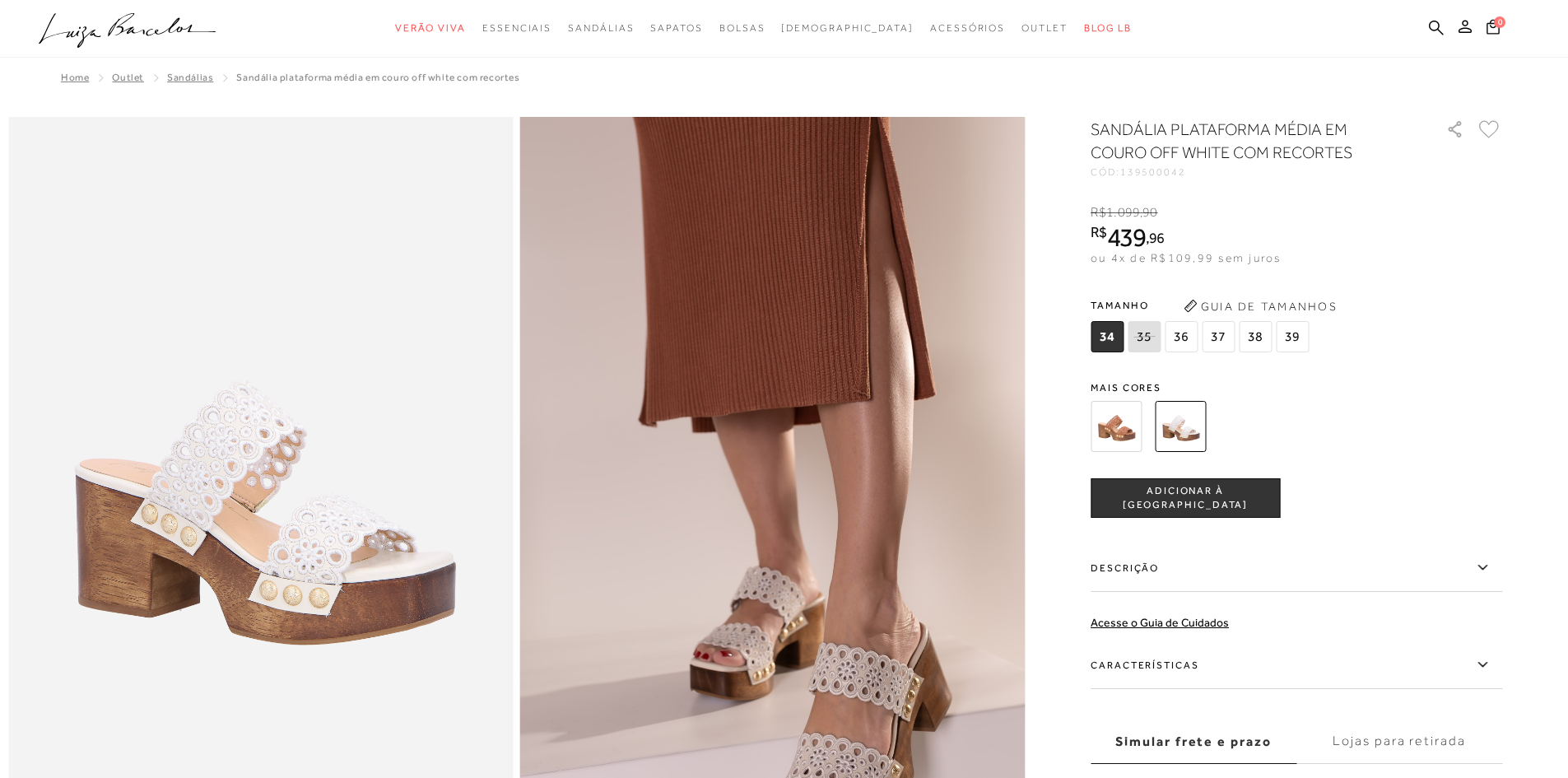
click at [1115, 425] on img at bounding box center [1115, 426] width 51 height 51
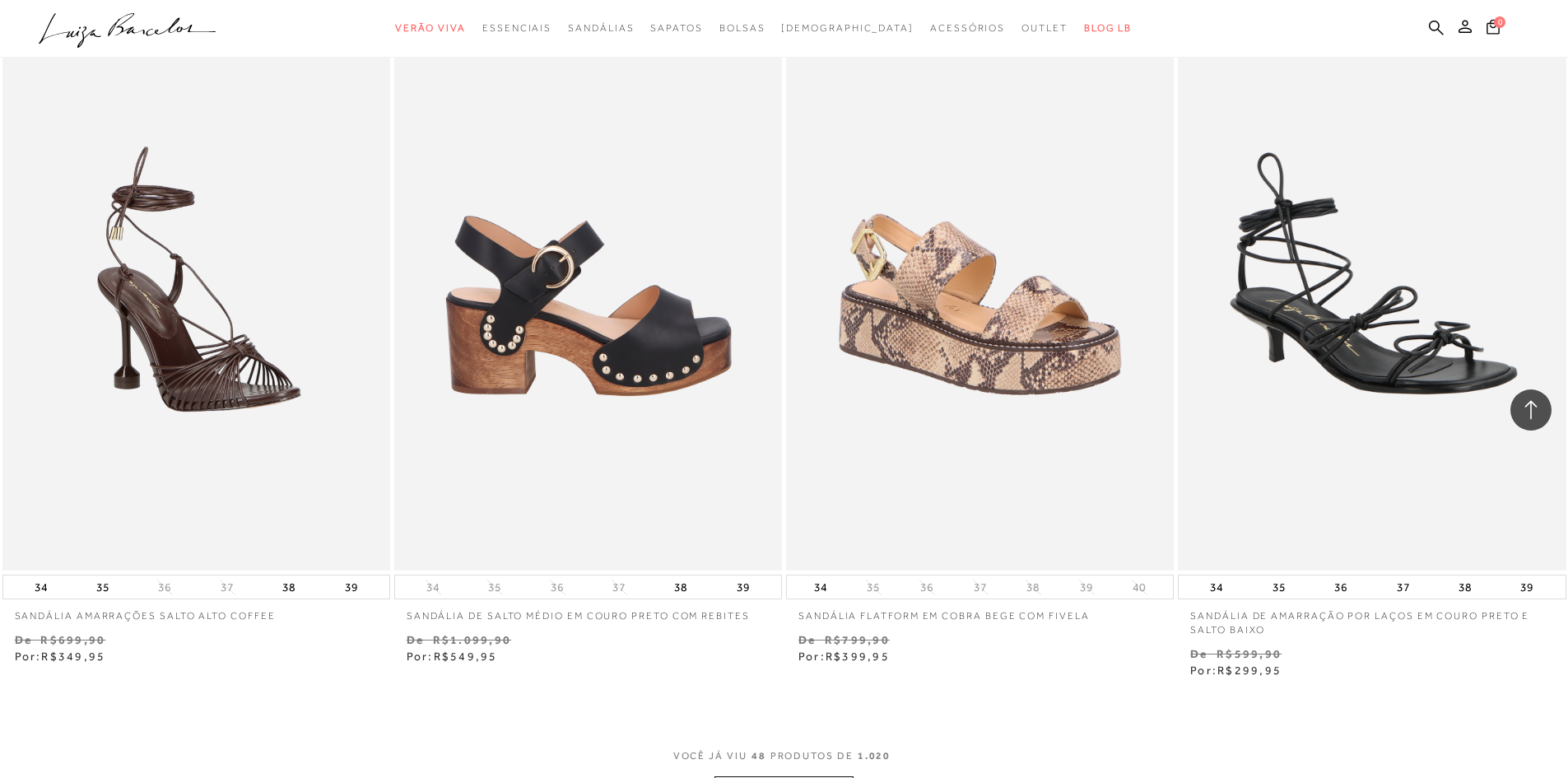
scroll to position [8315, 0]
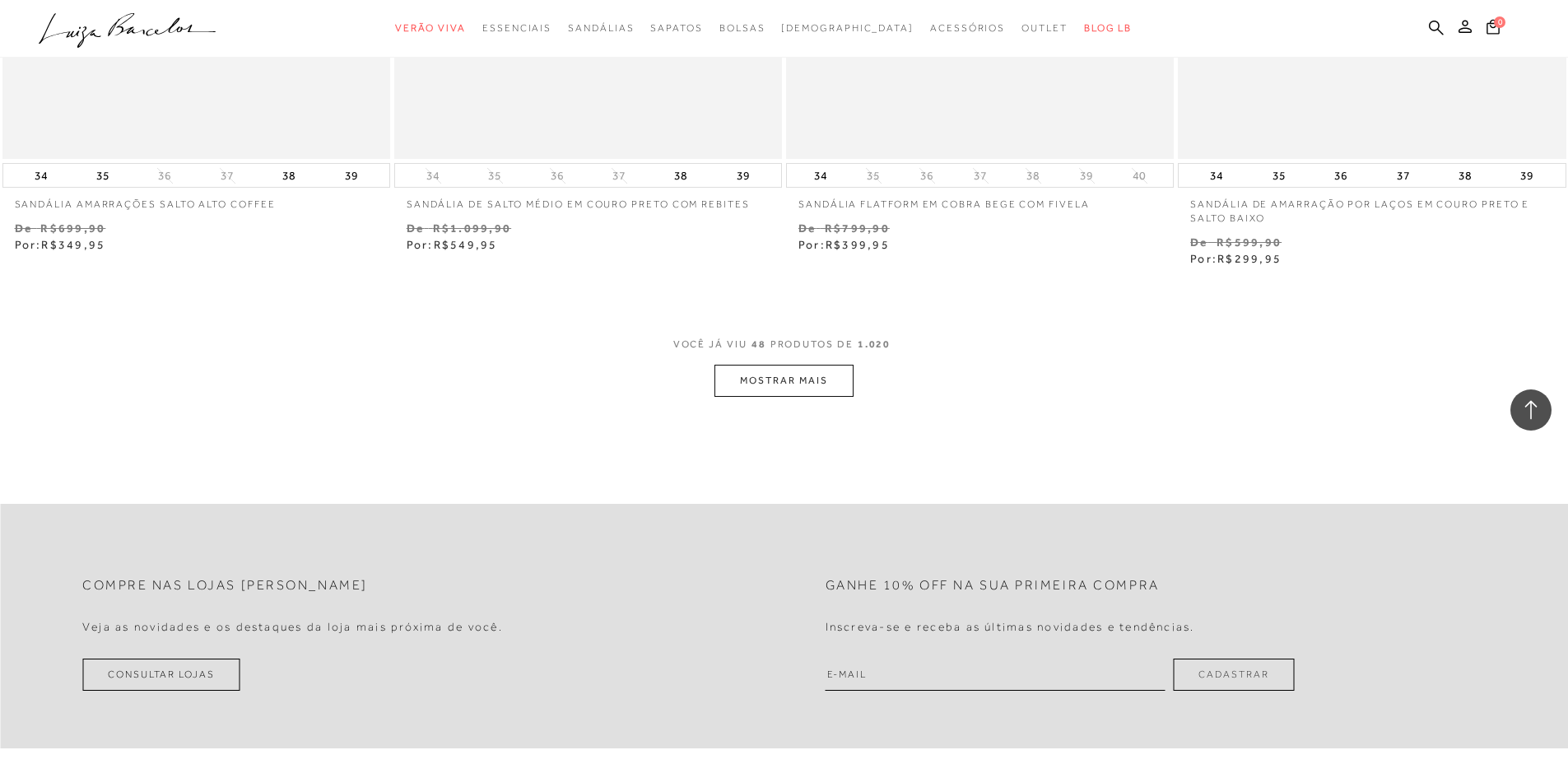
click at [748, 380] on button "MOSTRAR MAIS" at bounding box center [784, 381] width 138 height 32
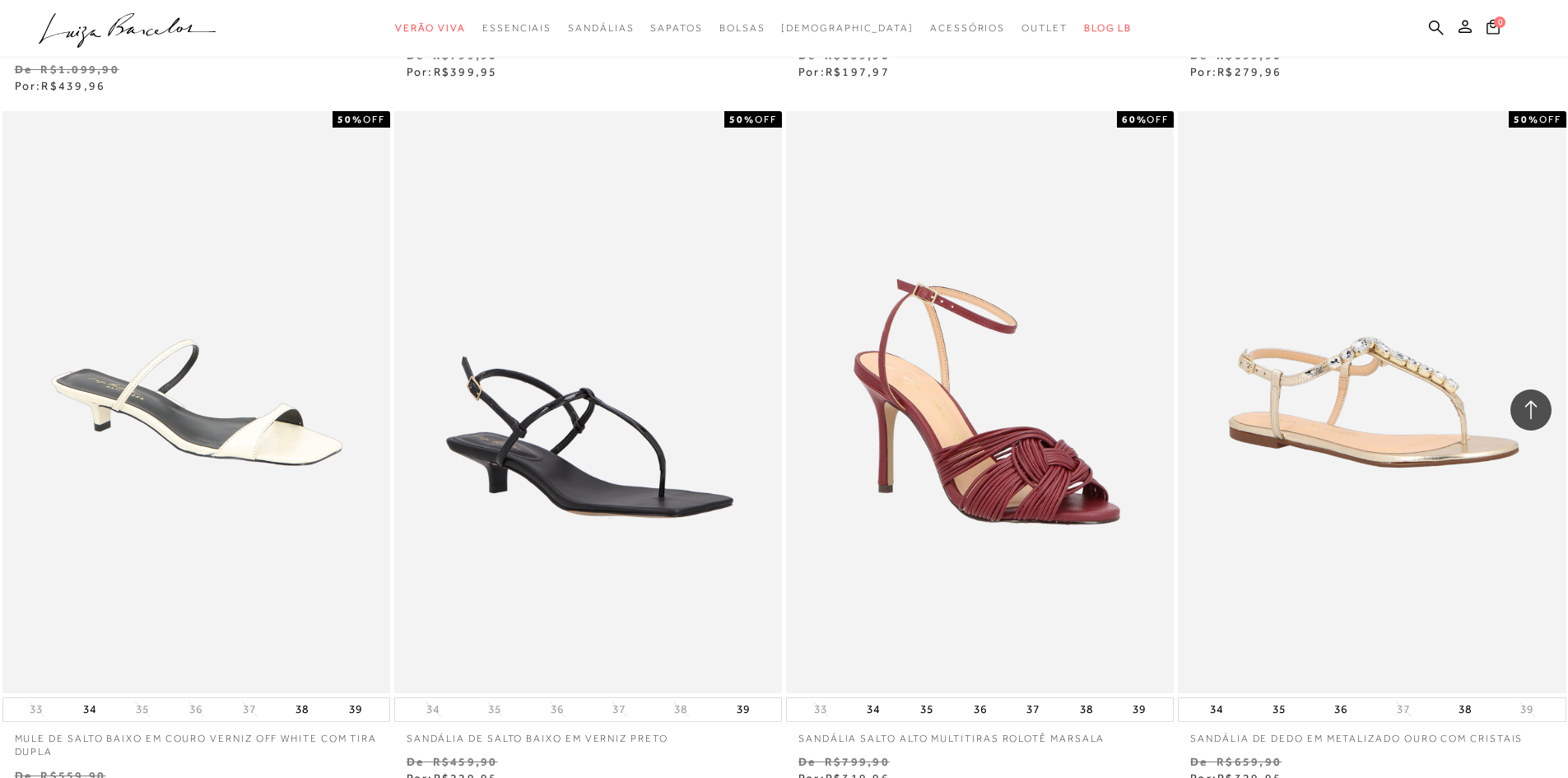
scroll to position [12349, 0]
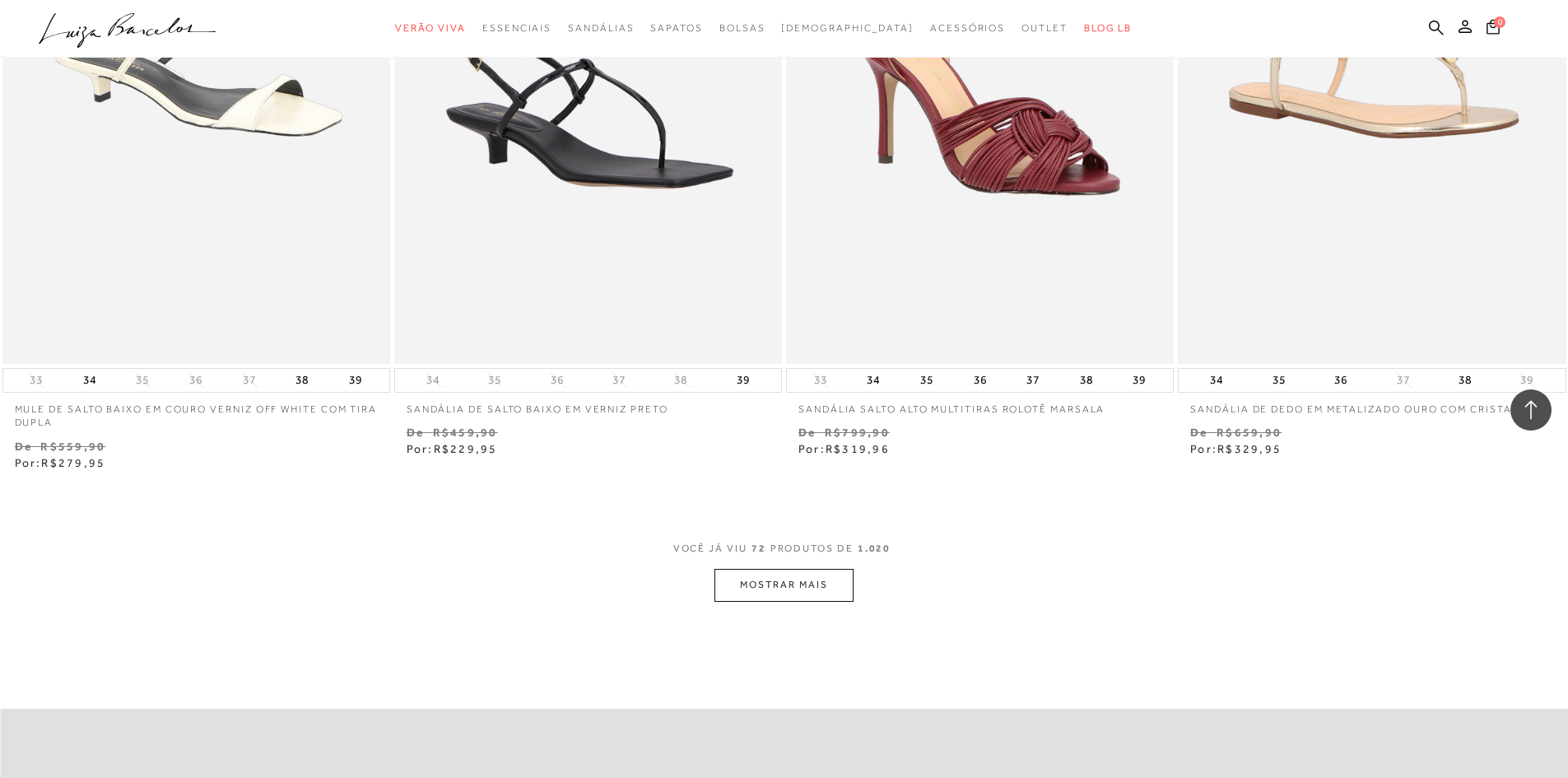
click at [833, 587] on button "MOSTRAR MAIS" at bounding box center [784, 584] width 138 height 32
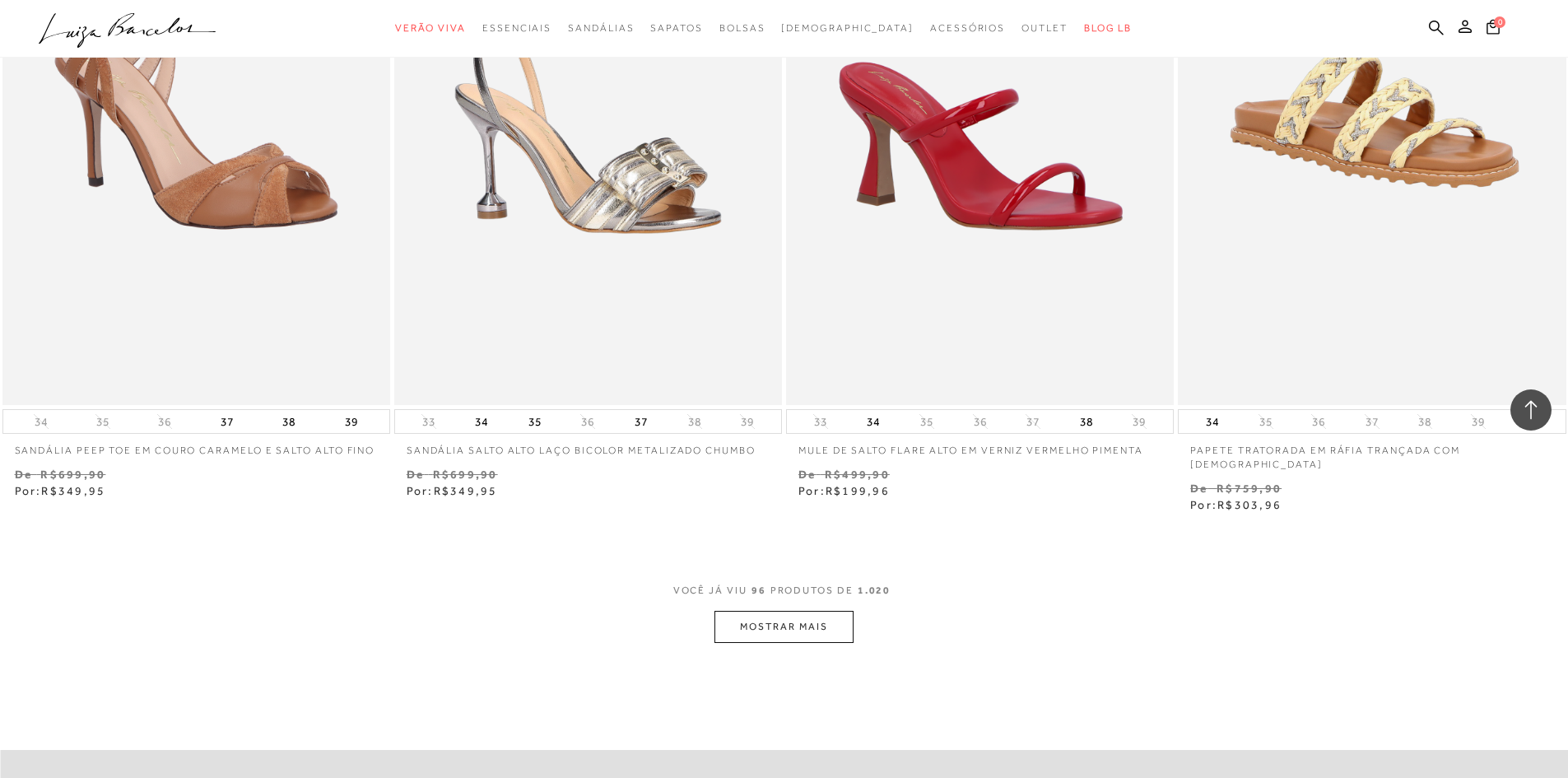
scroll to position [16547, 0]
